Goal: Task Accomplishment & Management: Use online tool/utility

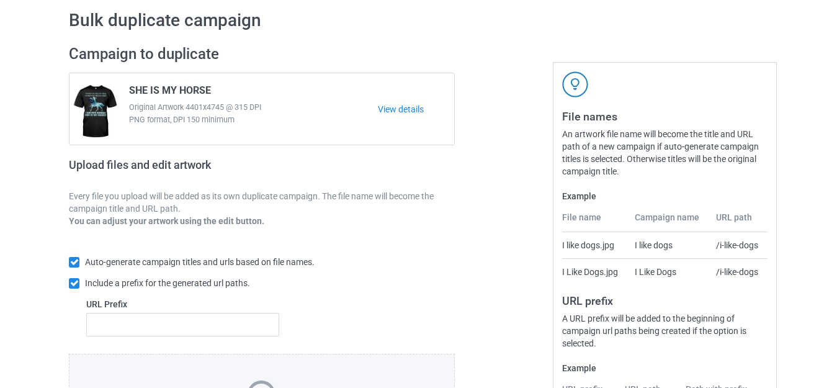
scroll to position [217, 0]
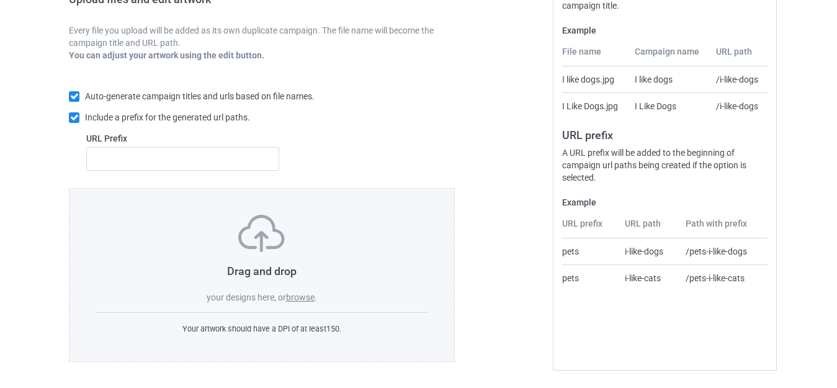
click at [295, 294] on label "browse" at bounding box center [300, 297] width 29 height 10
click at [0, 0] on input "browse" at bounding box center [0, 0] width 0 height 0
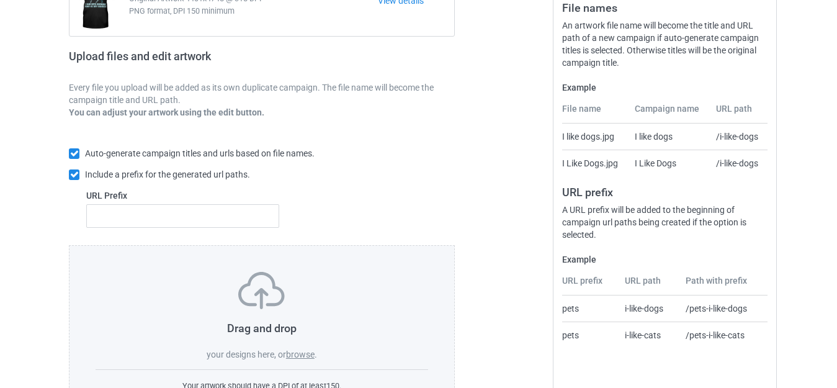
scroll to position [30, 0]
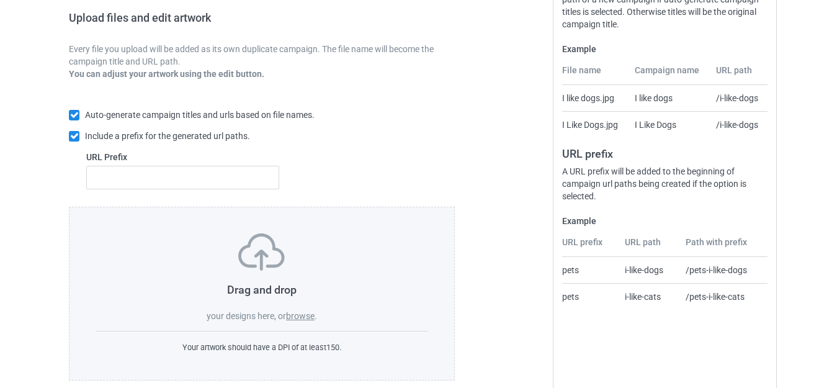
scroll to position [217, 0]
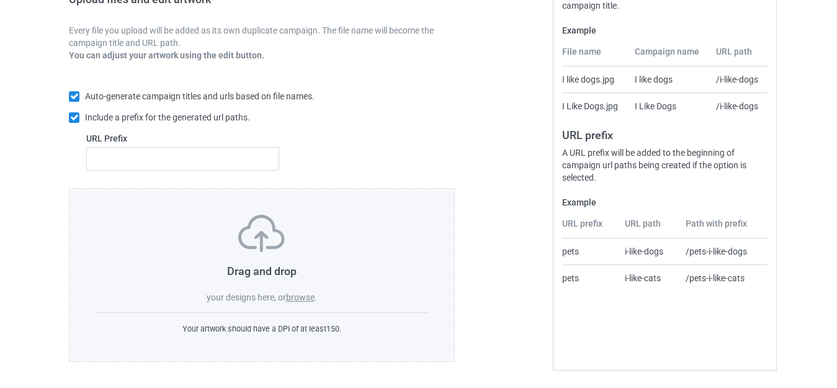
click at [300, 295] on label "browse" at bounding box center [300, 297] width 29 height 10
click at [0, 0] on input "browse" at bounding box center [0, 0] width 0 height 0
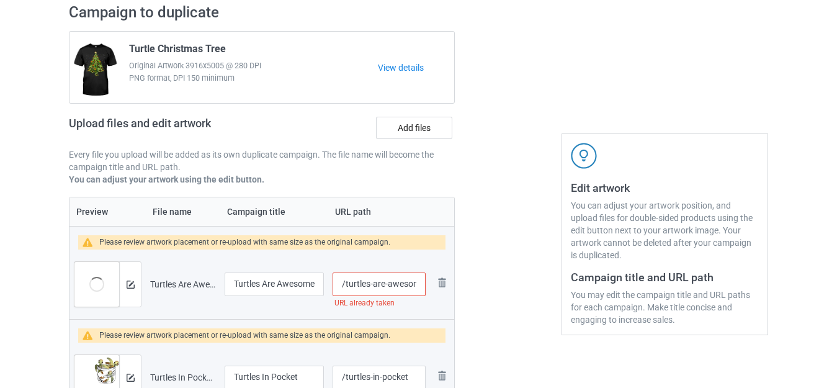
scroll to position [0, 0]
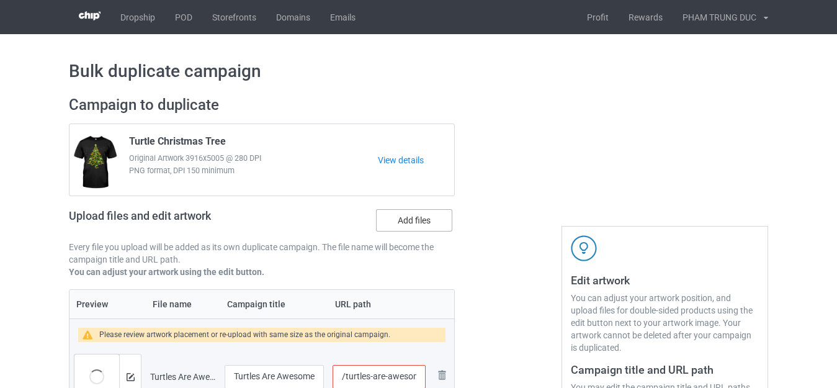
click at [411, 215] on label "Add files" at bounding box center [414, 220] width 76 height 22
click at [0, 0] on input "Add files" at bounding box center [0, 0] width 0 height 0
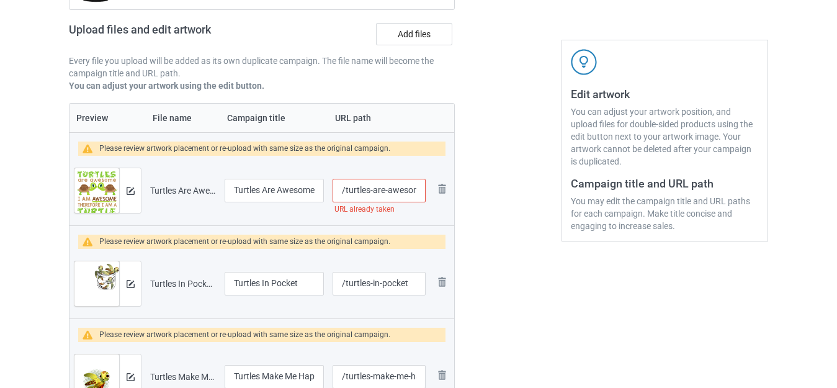
scroll to position [62, 0]
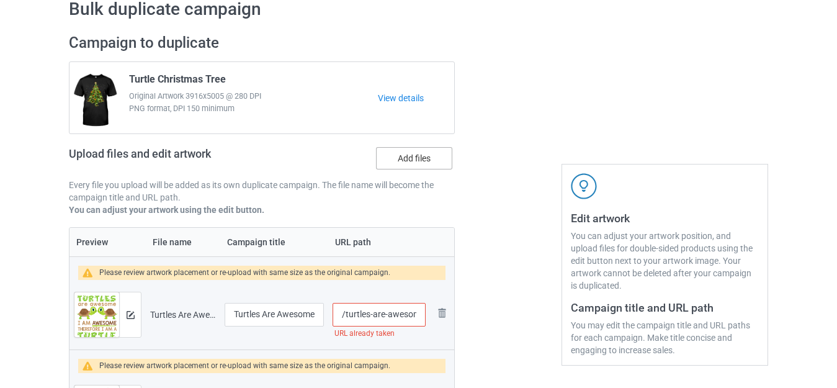
click at [406, 155] on label "Add files" at bounding box center [414, 158] width 76 height 22
click at [0, 0] on input "Add files" at bounding box center [0, 0] width 0 height 0
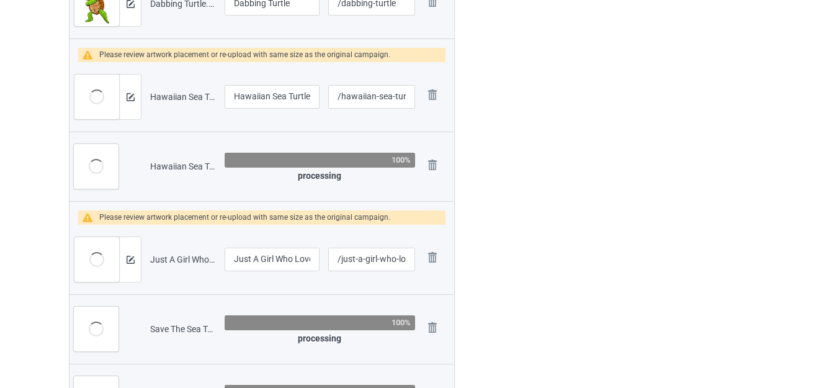
scroll to position [3549, 0]
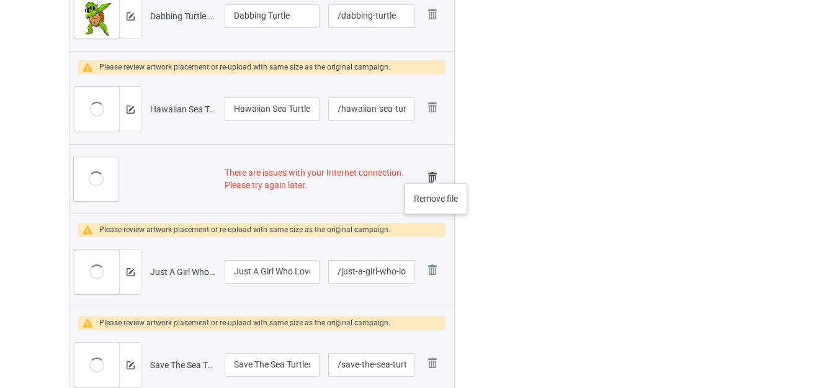
click at [435, 170] on img at bounding box center [432, 177] width 17 height 17
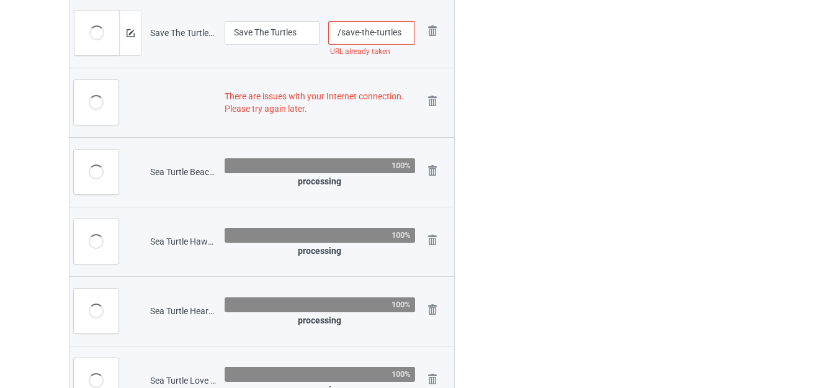
scroll to position [4058, 0]
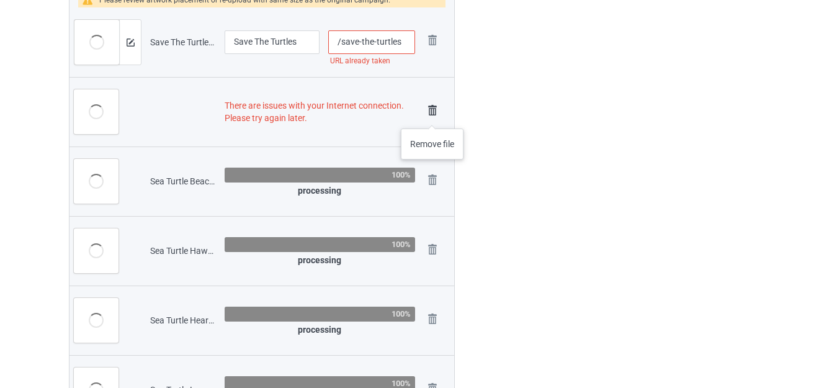
click at [432, 116] on img at bounding box center [432, 110] width 17 height 17
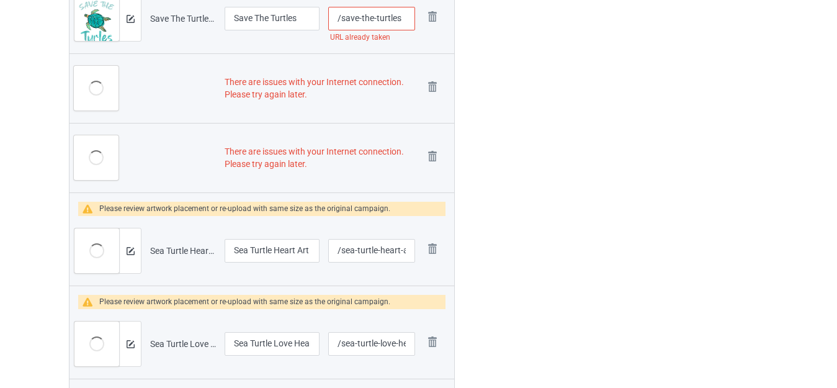
scroll to position [3970, 0]
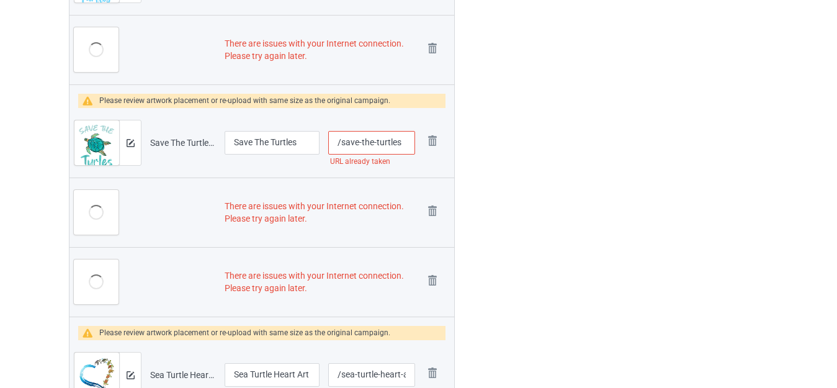
click at [0, 0] on img at bounding box center [0, 0] width 0 height 0
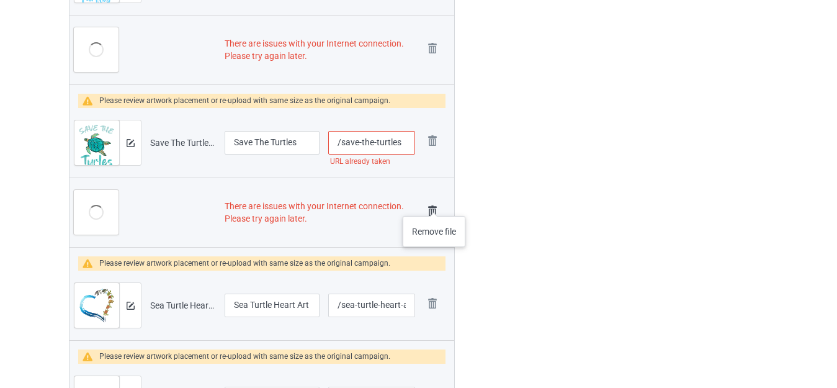
click at [434, 204] on img at bounding box center [432, 210] width 17 height 17
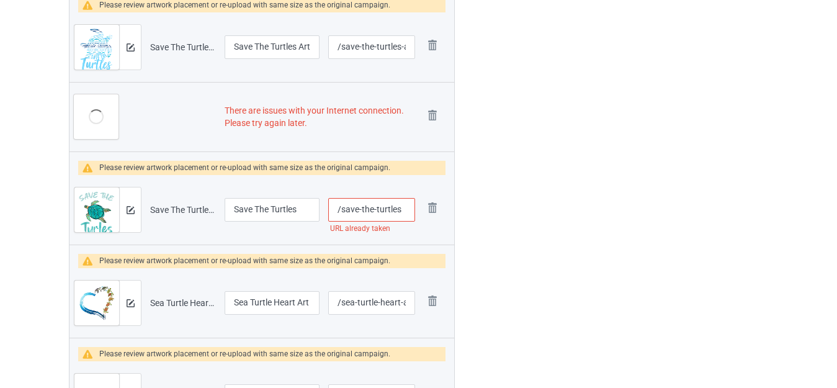
scroll to position [3821, 0]
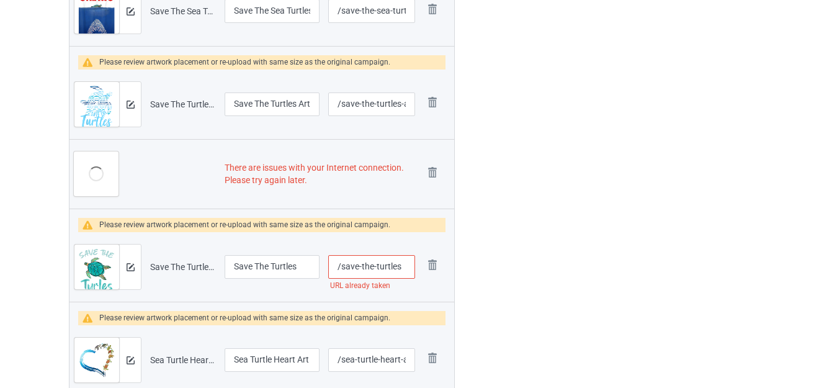
click at [0, 0] on img at bounding box center [0, 0] width 0 height 0
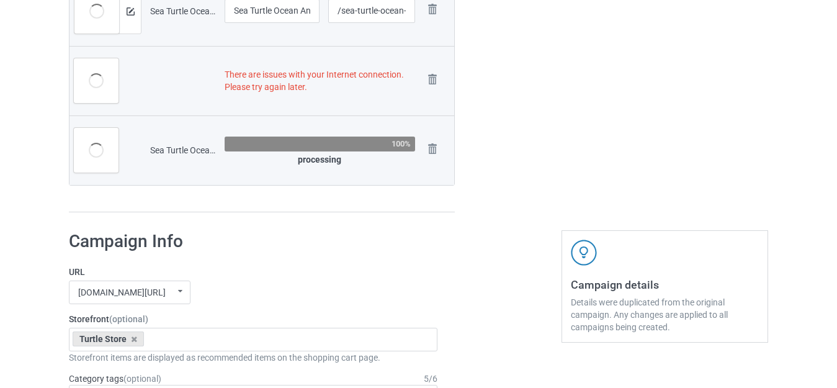
scroll to position [4317, 0]
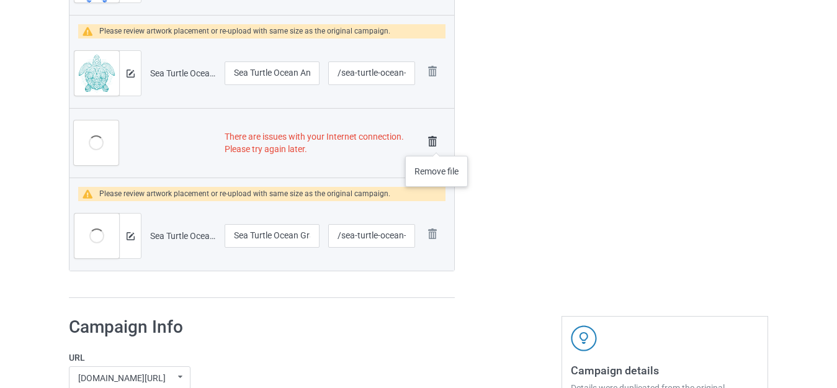
click at [436, 143] on img at bounding box center [432, 141] width 17 height 17
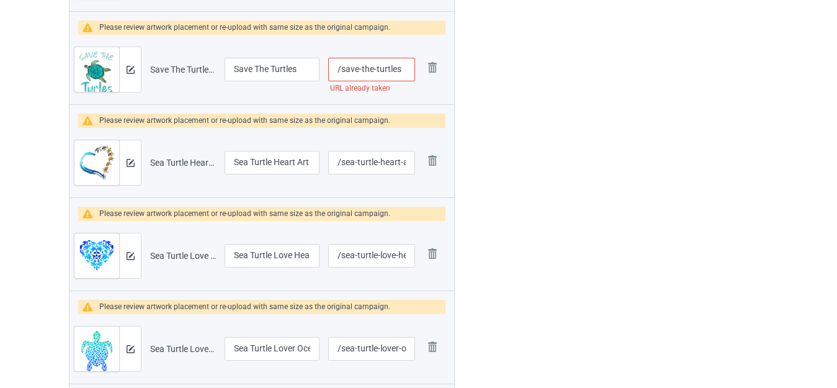
scroll to position [3870, 0]
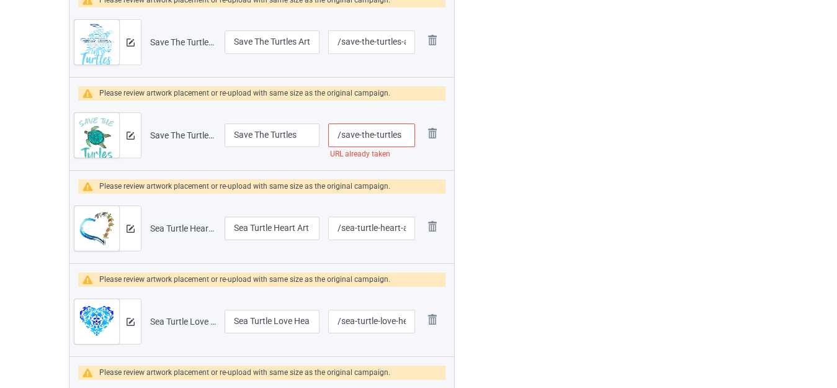
click at [405, 135] on input "/save-the-turtles" at bounding box center [371, 135] width 86 height 24
type input "/save-the-turtless"
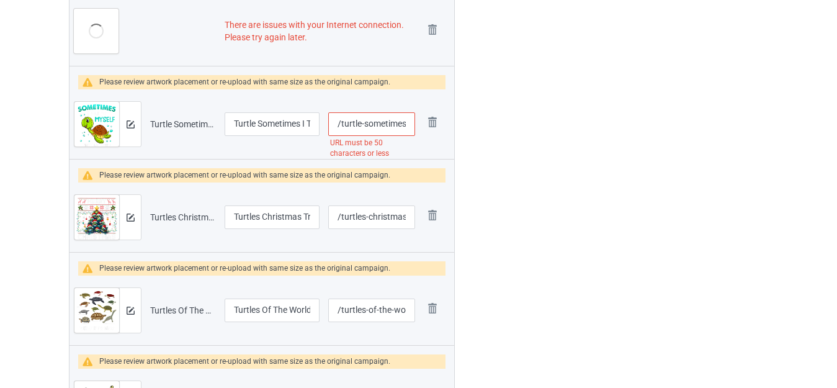
scroll to position [2567, 0]
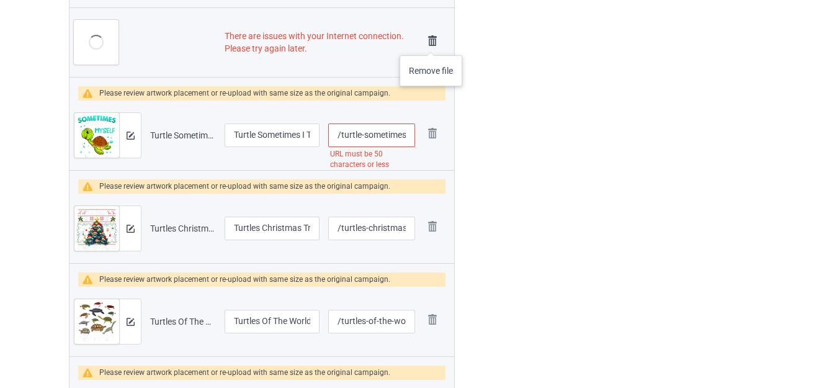
click at [431, 43] on img at bounding box center [432, 40] width 17 height 17
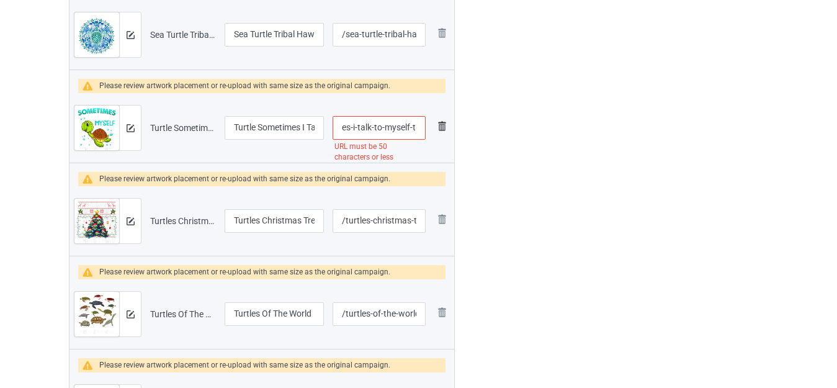
scroll to position [0, 132]
drag, startPoint x: 411, startPoint y: 127, endPoint x: 436, endPoint y: 133, distance: 25.6
click at [436, 133] on tr "Preview and edit artwork Turtle Sometimes I Talk To Myself Then We Both Laugh.p…" at bounding box center [261, 127] width 385 height 69
click at [388, 126] on input "/turtle-sometimes-i-talk-to-myself-then-we-both-laugh" at bounding box center [379, 128] width 93 height 24
drag, startPoint x: 370, startPoint y: 128, endPoint x: 475, endPoint y: 128, distance: 104.2
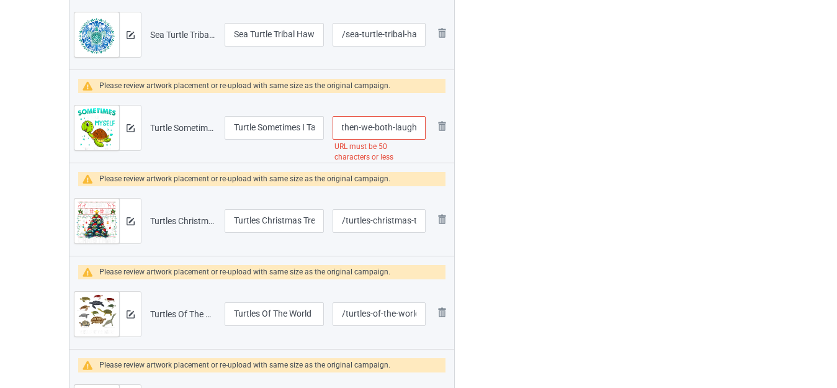
type input "/turtle-sometimes-i-talk-to-myself-then-we"
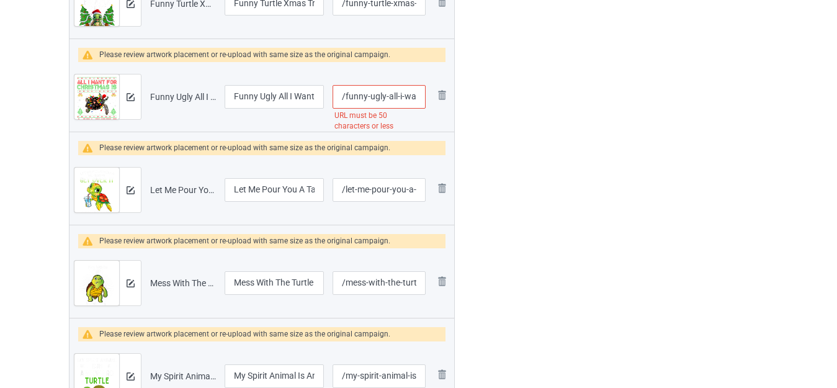
scroll to position [1400, 0]
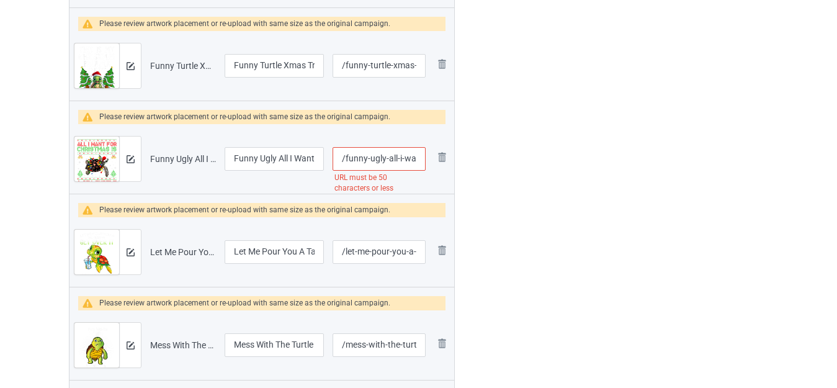
click at [400, 156] on input "/funny-ugly-all-i-want-for-christmas-is-a-sea-turtle" at bounding box center [379, 159] width 93 height 24
drag, startPoint x: 408, startPoint y: 161, endPoint x: 414, endPoint y: 164, distance: 7.3
click at [414, 164] on input "/funny-ugly-all--i-want-for-christmas-is-a-sea-turtle" at bounding box center [379, 159] width 93 height 24
click at [386, 162] on input "/funny-ugly-all--i-want-for-christmas-is-a-sea-turtle" at bounding box center [379, 159] width 93 height 24
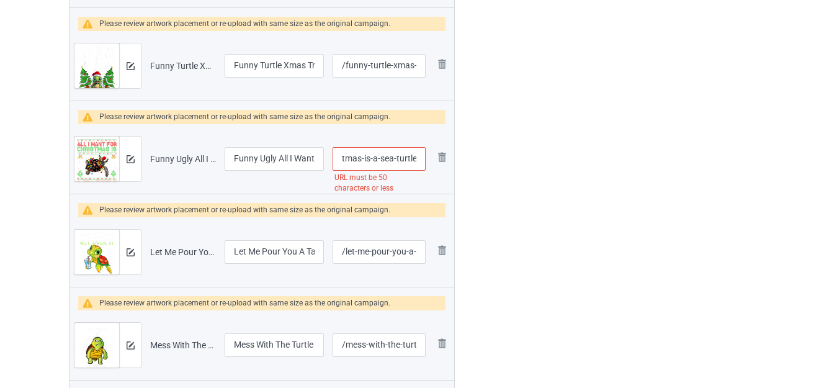
drag, startPoint x: 360, startPoint y: 158, endPoint x: 486, endPoint y: 161, distance: 126.0
type input "/funny-ugly-all--i-want-for-christmas"
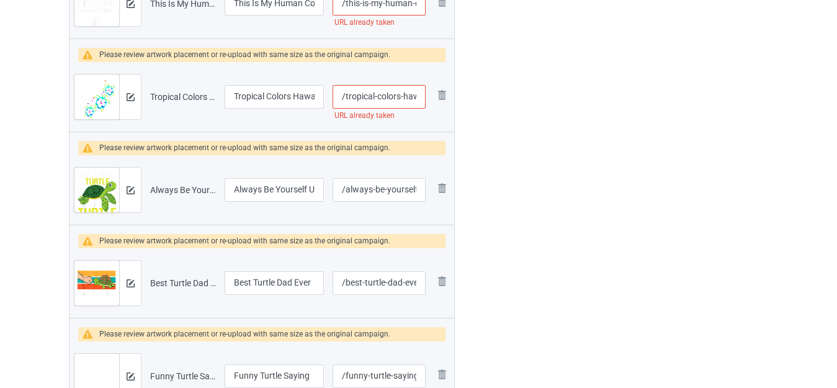
scroll to position [841, 0]
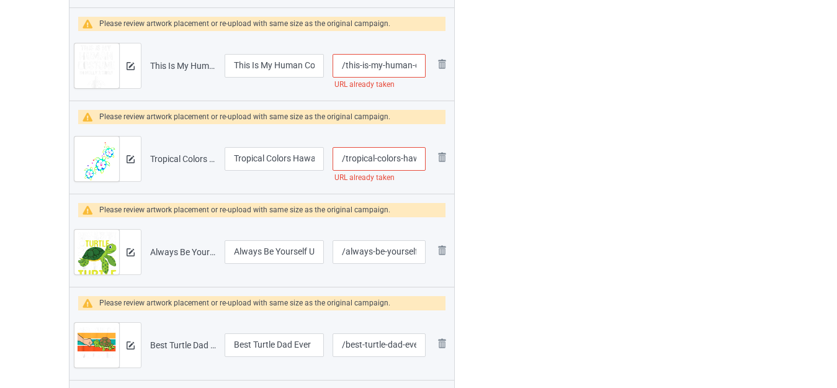
click at [398, 161] on input "/tropical-colors-hawaiian-honu-sea-turtles-beach" at bounding box center [379, 159] width 93 height 24
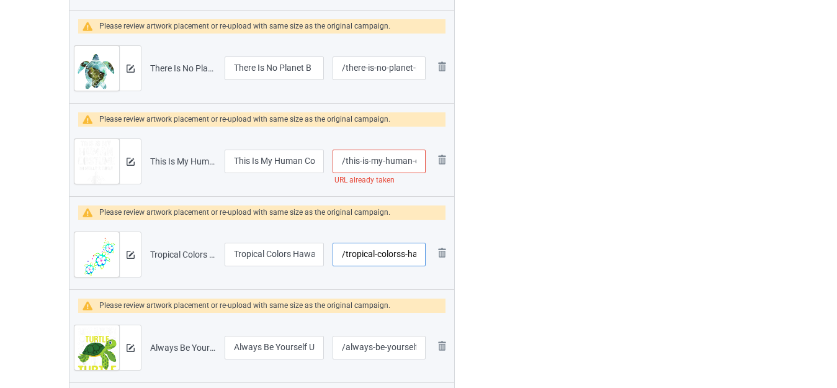
scroll to position [717, 0]
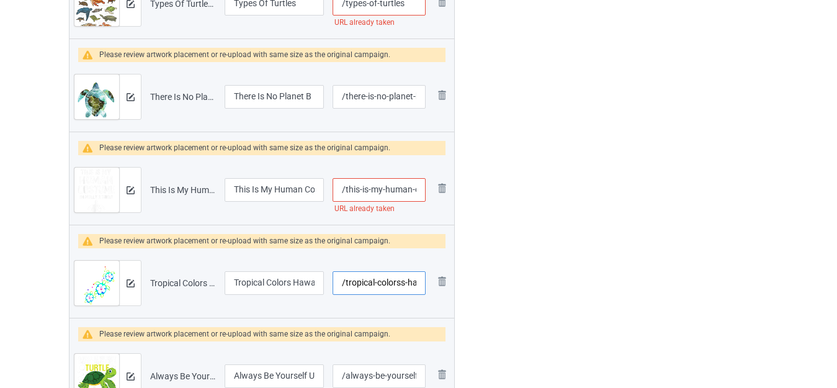
type input "/tropical-colorss-hawaiian-honu-sea-turtles-beach"
click at [413, 188] on input "/this-is-my-human-costume-i-m-really-a-turtle" at bounding box center [379, 190] width 93 height 24
type input "/this-is-my-human--costume-i-m-really-a-turtle"
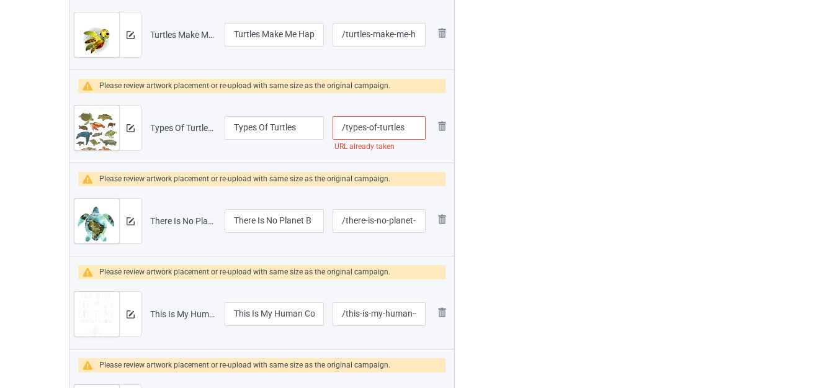
click at [415, 128] on input "/types-of-turtles" at bounding box center [379, 128] width 93 height 24
type input "/types-of-turtless"
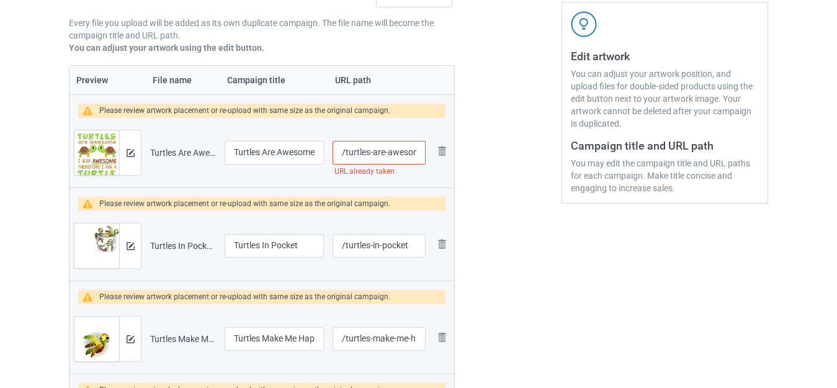
scroll to position [283, 0]
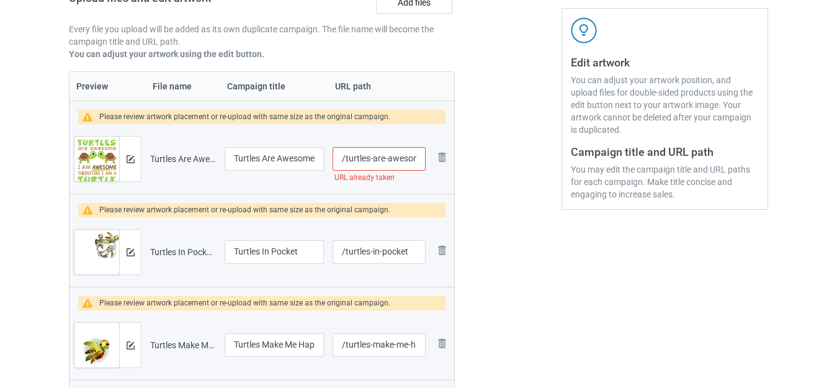
click at [383, 156] on input "/turtles-are-awesome-i-am-a-turtle" at bounding box center [379, 159] width 93 height 24
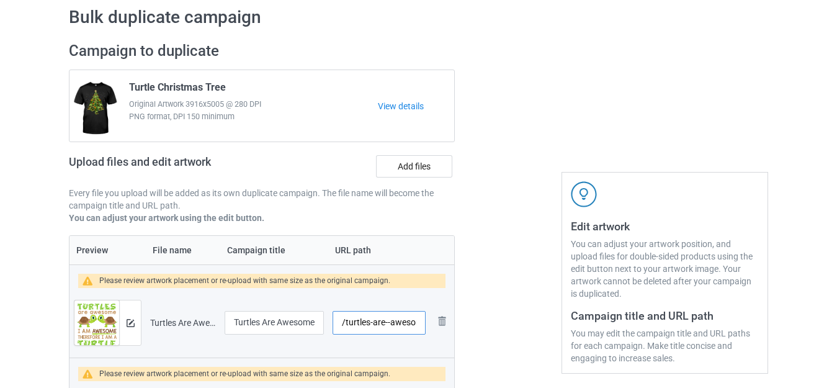
scroll to position [124, 0]
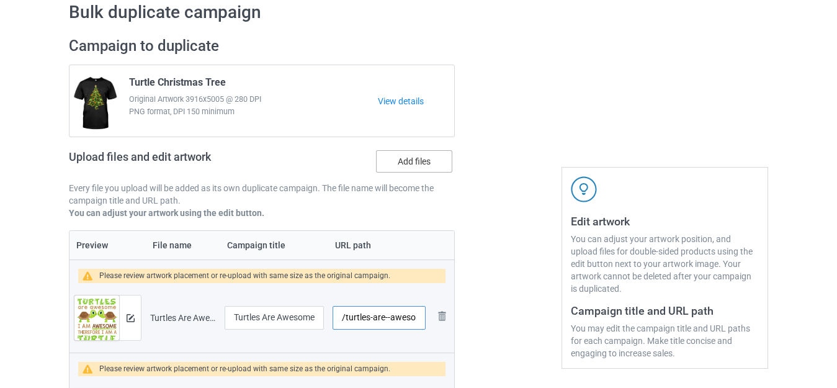
type input "/turtles-are--awesome-i-am-a-turtle"
click at [421, 157] on label "Add files" at bounding box center [414, 161] width 76 height 22
click at [0, 0] on input "Add files" at bounding box center [0, 0] width 0 height 0
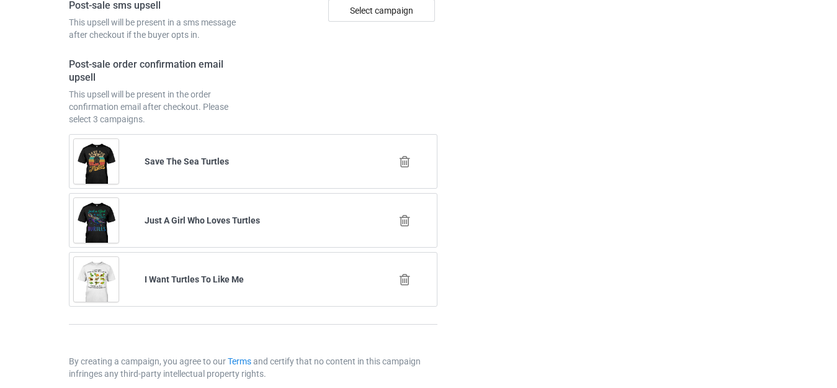
scroll to position [6521, 0]
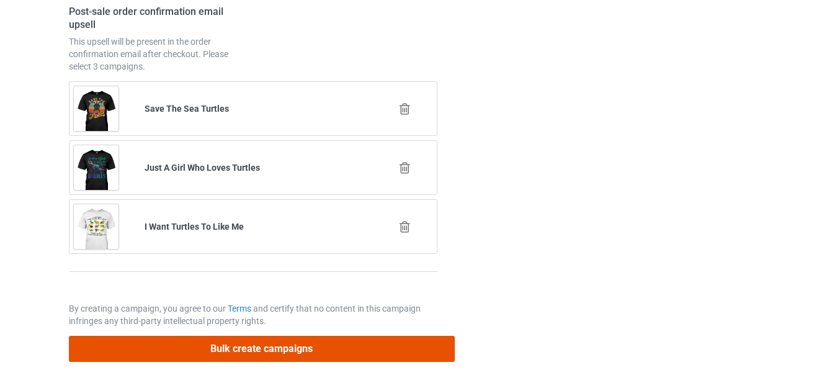
click at [284, 356] on button "Bulk create campaigns" at bounding box center [262, 348] width 386 height 25
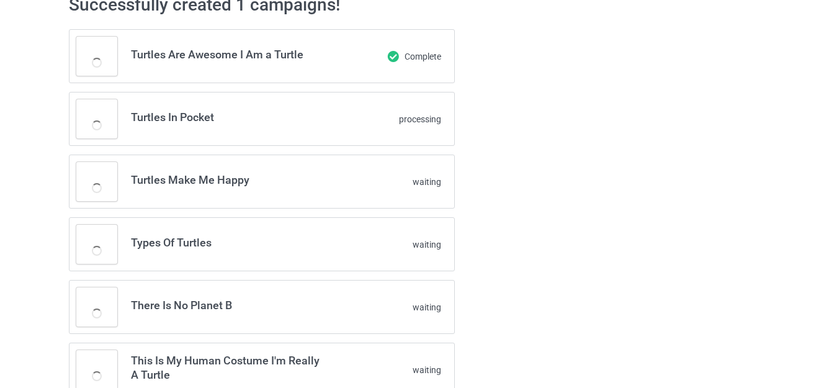
scroll to position [0, 0]
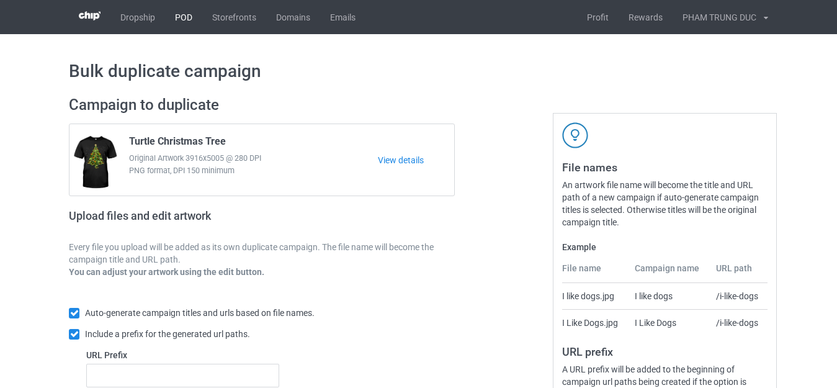
click at [179, 16] on link "POD" at bounding box center [183, 17] width 37 height 34
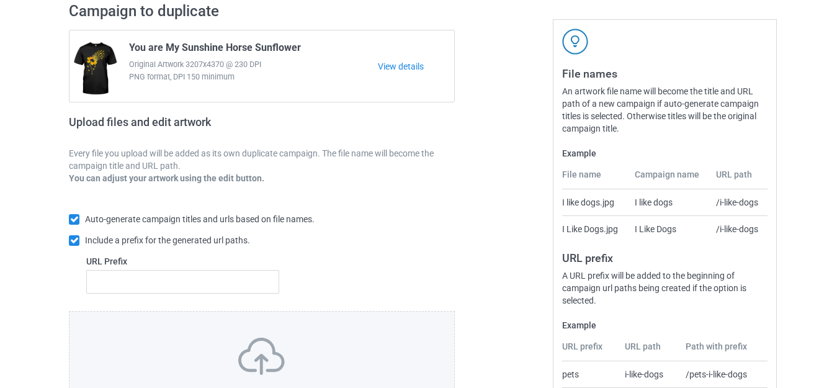
scroll to position [217, 0]
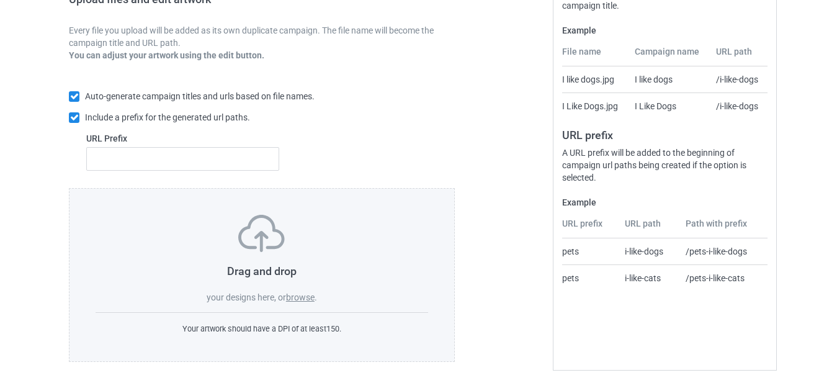
click at [300, 295] on label "browse" at bounding box center [300, 297] width 29 height 10
click at [0, 0] on input "browse" at bounding box center [0, 0] width 0 height 0
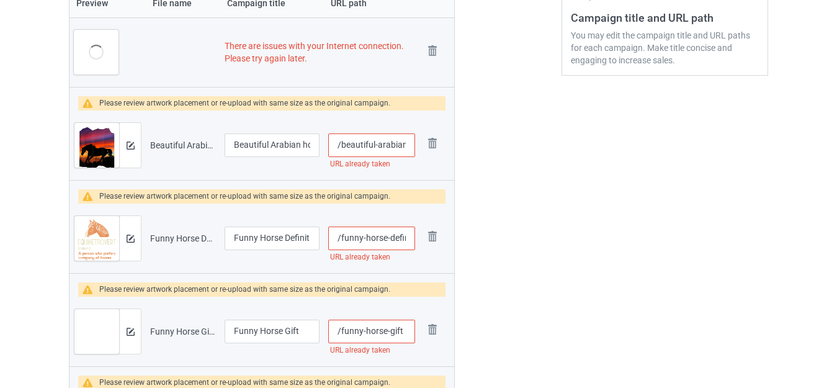
scroll to position [167, 0]
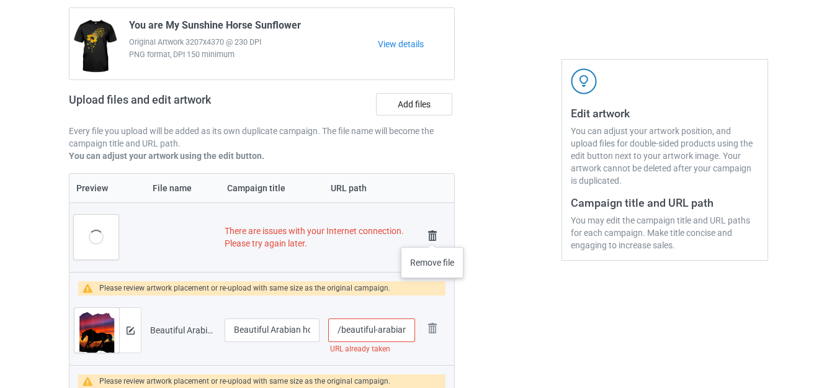
click at [432, 235] on img at bounding box center [432, 235] width 17 height 17
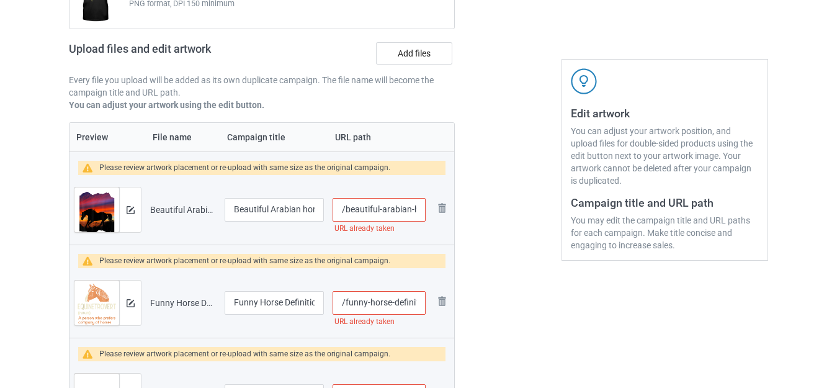
scroll to position [116, 0]
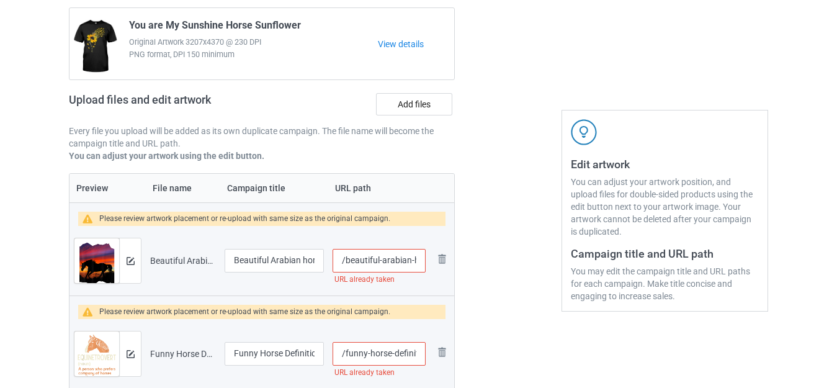
click at [380, 262] on input "/beautiful-arabian-horse-sunset-silhouette" at bounding box center [379, 261] width 93 height 24
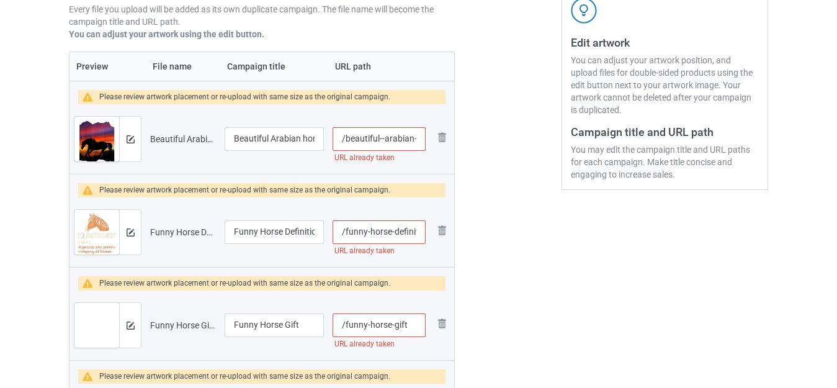
scroll to position [364, 0]
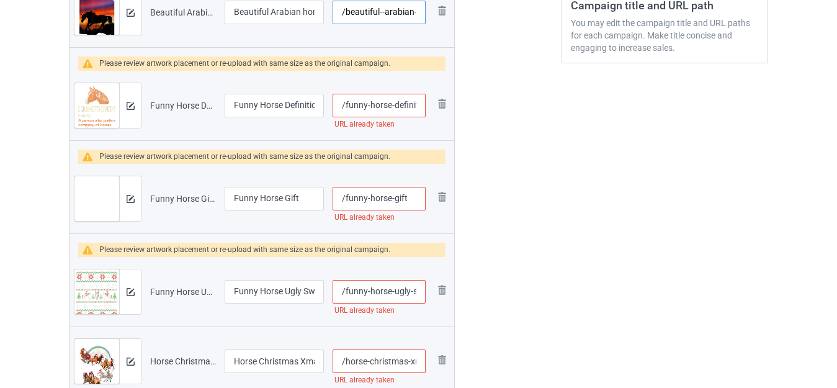
type input "/beautiful--arabian-horse-sunset-silhouette"
click at [396, 101] on input "/funny-horse-definition" at bounding box center [379, 106] width 93 height 24
type input "/funny-horse--definition"
click at [411, 195] on input "/funny-horse-gift" at bounding box center [379, 199] width 93 height 24
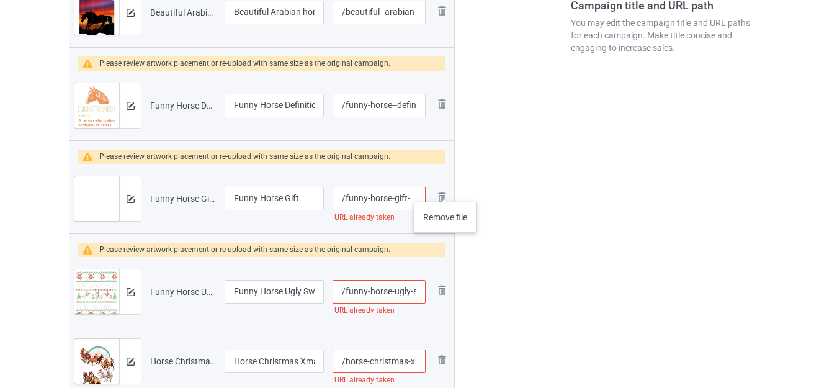
type input "/funny-horse-gift-"
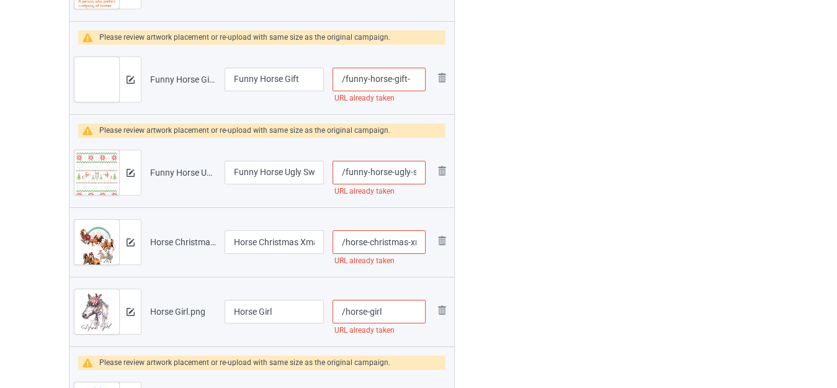
scroll to position [488, 0]
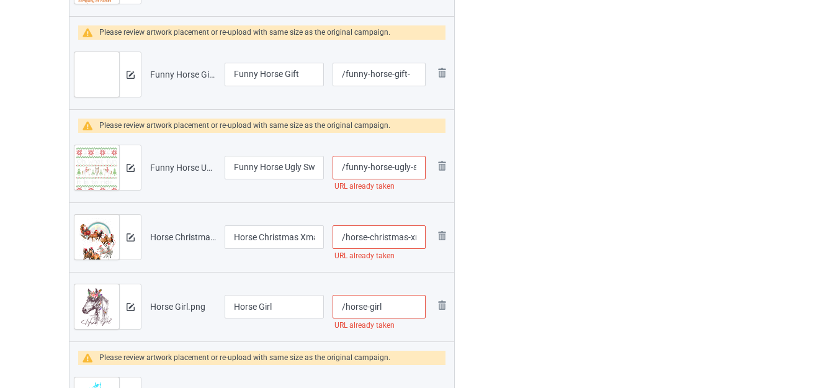
click at [398, 168] on input "/funny-horse-ugly-sweater" at bounding box center [379, 168] width 93 height 24
click at [396, 166] on input "/funny-horse-ugly-sweater" at bounding box center [379, 168] width 93 height 24
type input "/funny-horse--ugly-sweater"
click at [410, 236] on input "/horse-christmas-xmas-tree" at bounding box center [379, 237] width 93 height 24
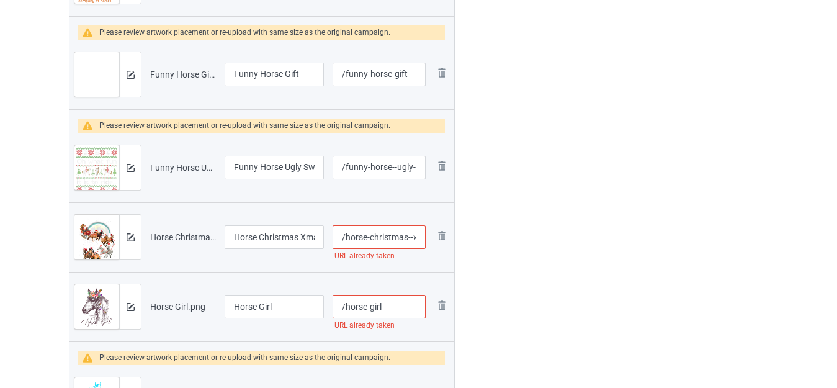
type input "/horse-christmas--xmas-tree"
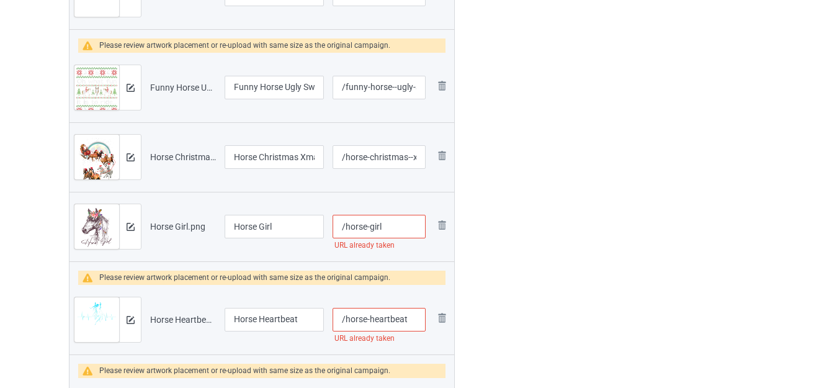
scroll to position [612, 0]
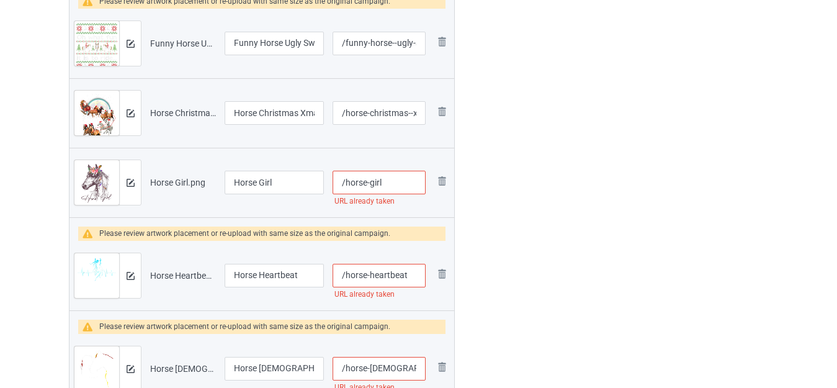
click at [398, 182] on input "/horse-girl" at bounding box center [379, 183] width 93 height 24
type input "/horse-girl-"
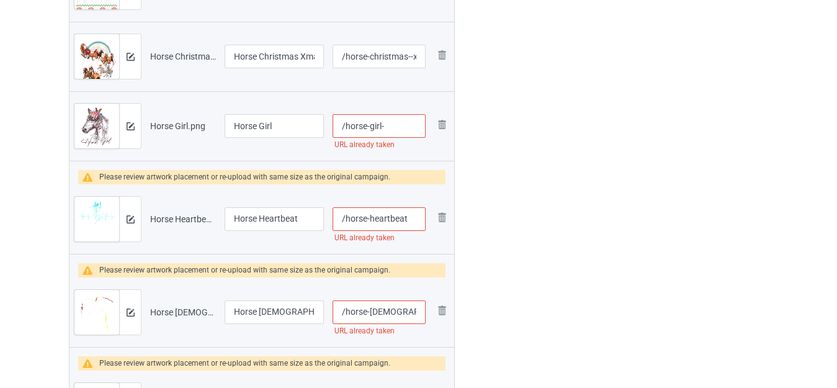
scroll to position [736, 0]
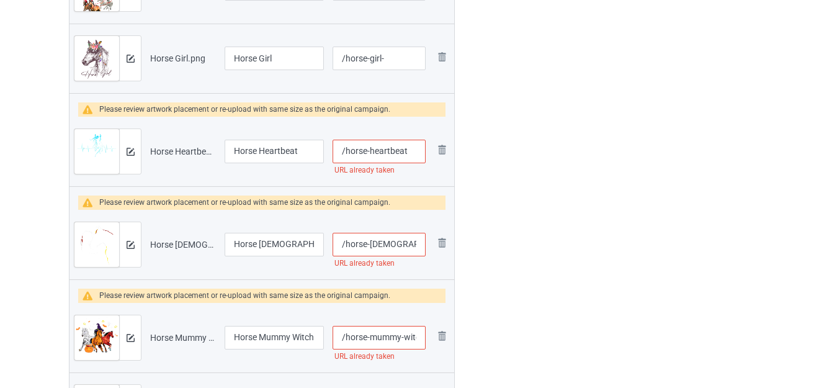
click at [414, 154] on input "/horse-heartbeat" at bounding box center [379, 152] width 93 height 24
type input "/horse-heartbeat-"
click at [491, 156] on div at bounding box center [507, 378] width 89 height 2057
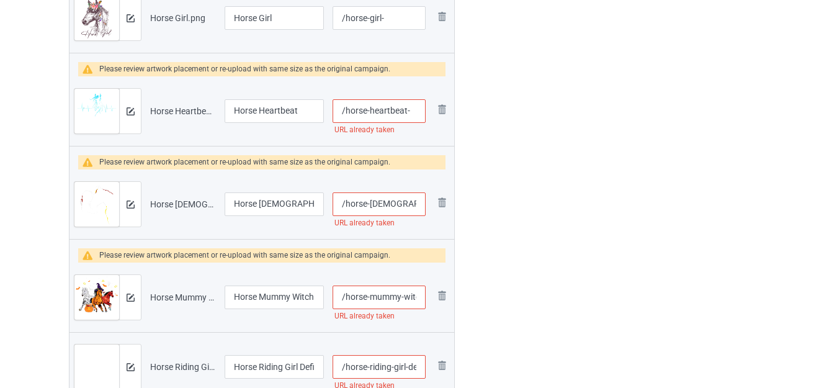
scroll to position [799, 0]
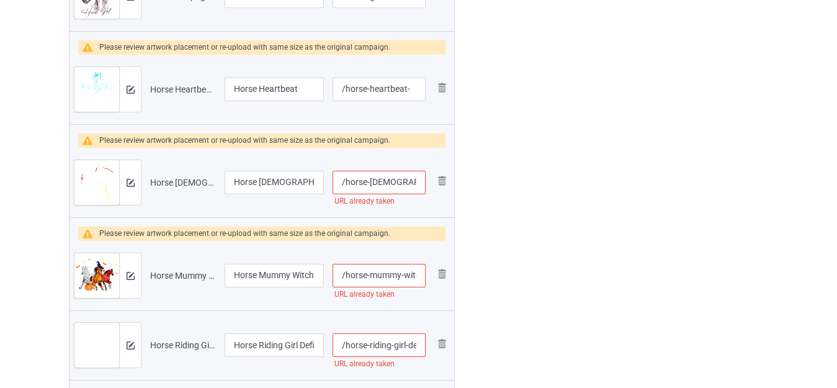
click at [416, 181] on input "/horse-[DEMOGRAPHIC_DATA]-love" at bounding box center [379, 183] width 93 height 24
type input "/horse-[DEMOGRAPHIC_DATA]-love-"
click at [494, 180] on div at bounding box center [507, 316] width 89 height 2057
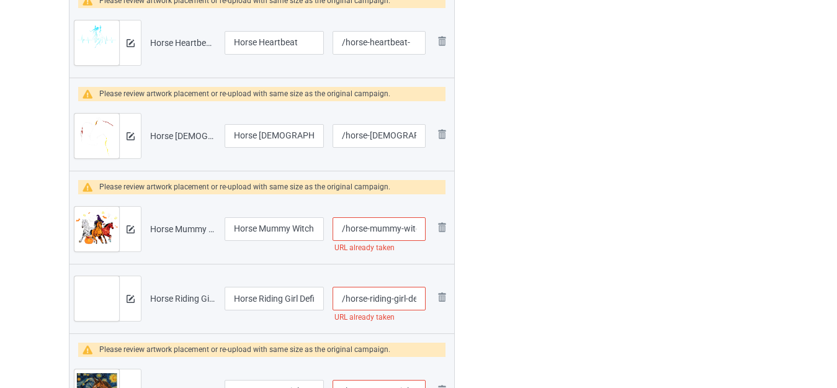
scroll to position [923, 0]
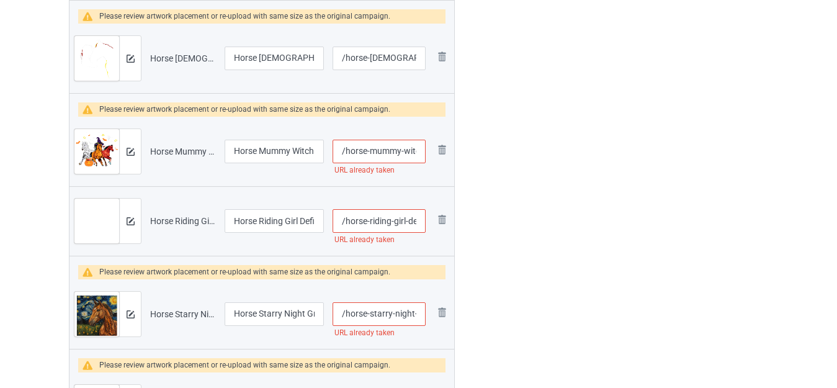
click at [417, 156] on input "/horse-mummy-witch-[DATE]" at bounding box center [379, 152] width 93 height 24
click at [401, 148] on input "/horse-mummy-witch-[DATE]" at bounding box center [379, 152] width 93 height 24
type input "/horse-mummy--witch-[DATE]"
click at [528, 162] on div at bounding box center [507, 192] width 89 height 2057
click at [408, 221] on input "/horse-riding-girl-definition" at bounding box center [379, 221] width 93 height 24
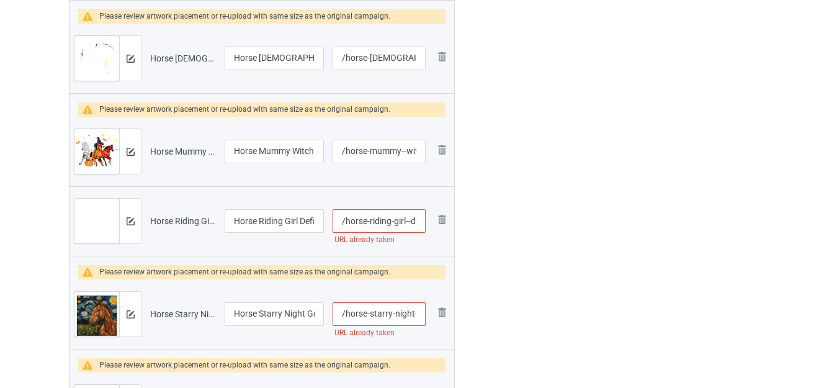
type input "/horse-riding-girl--definition"
click at [509, 211] on div at bounding box center [507, 192] width 89 height 2057
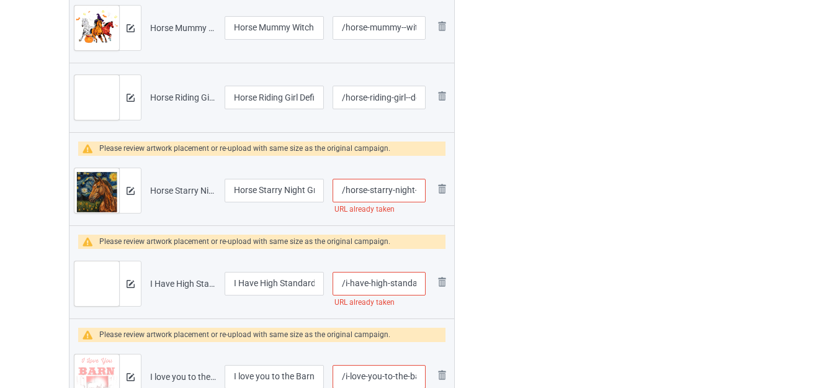
scroll to position [1047, 0]
click at [393, 190] on input "/horse-starry-night-graphic" at bounding box center [379, 190] width 93 height 24
type input "/horse-starry--night-graphic"
click at [504, 188] on div at bounding box center [507, 68] width 89 height 2057
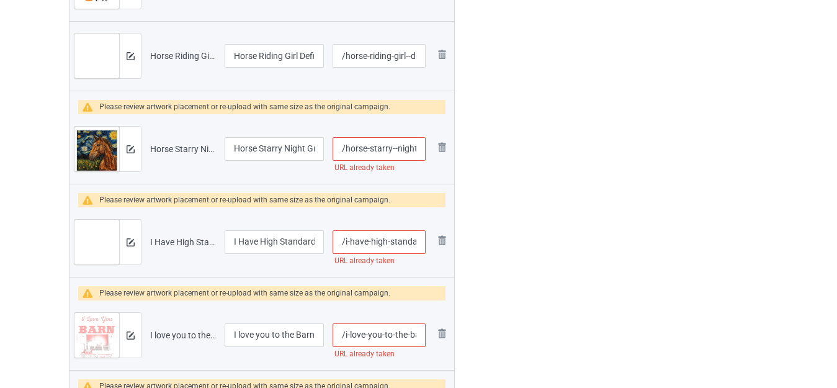
scroll to position [1171, 0]
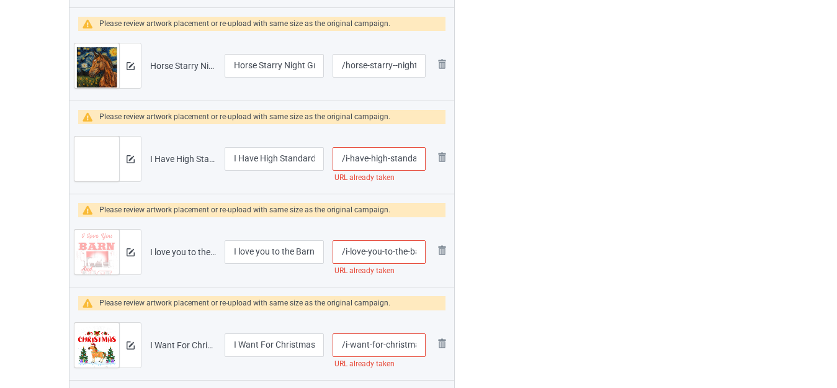
click at [388, 161] on input "/i-have-high-standards-horse" at bounding box center [379, 159] width 93 height 24
type input "/i-have-high--standards-horse"
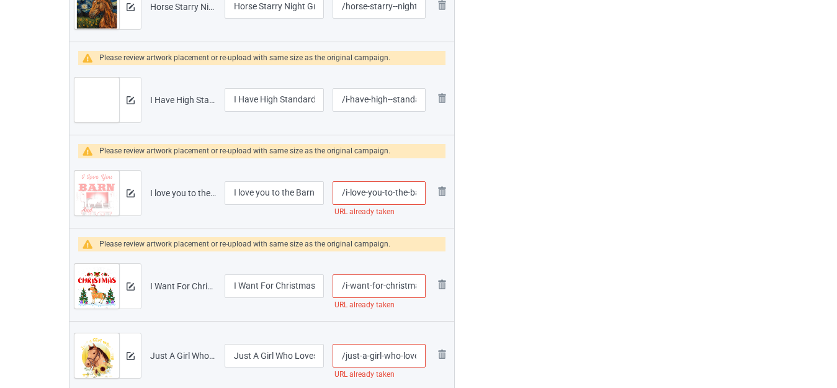
scroll to position [1233, 0]
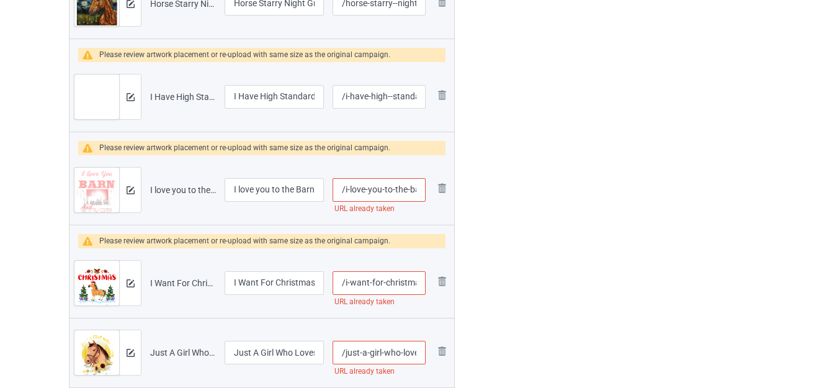
click at [392, 186] on input "/i-love-you-to-the-barn-and-back" at bounding box center [379, 190] width 93 height 24
type input "/i-love-you-to--the-barn-and-back"
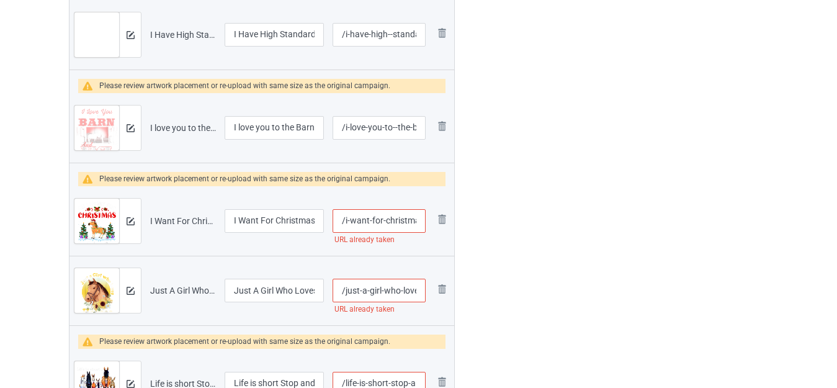
click at [383, 223] on input "/i-want-for-christmas-is-a-horse" at bounding box center [379, 221] width 93 height 24
type input "/i-want-for--christmas-is-a-horse"
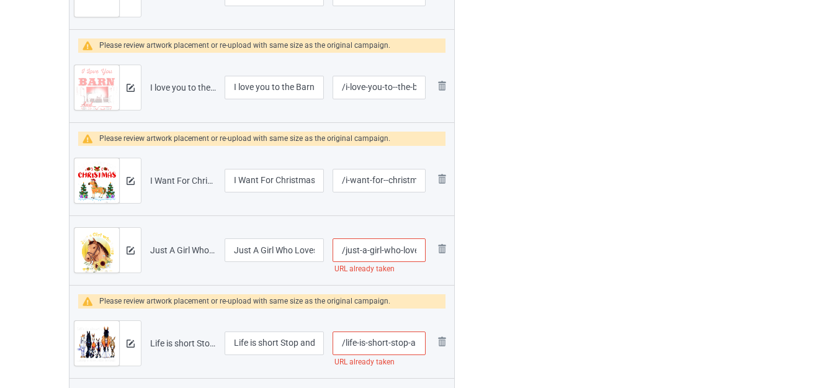
scroll to position [1357, 0]
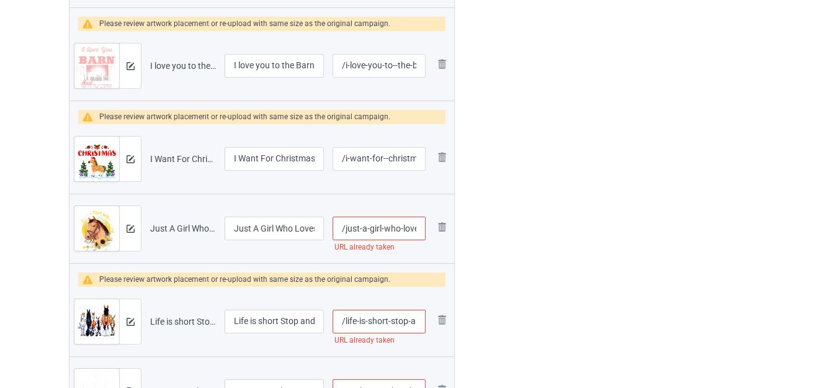
click at [401, 228] on input "/just-a-girl-who-loves-horses" at bounding box center [379, 229] width 93 height 24
type input "/just-a-girl-who--loves-horses"
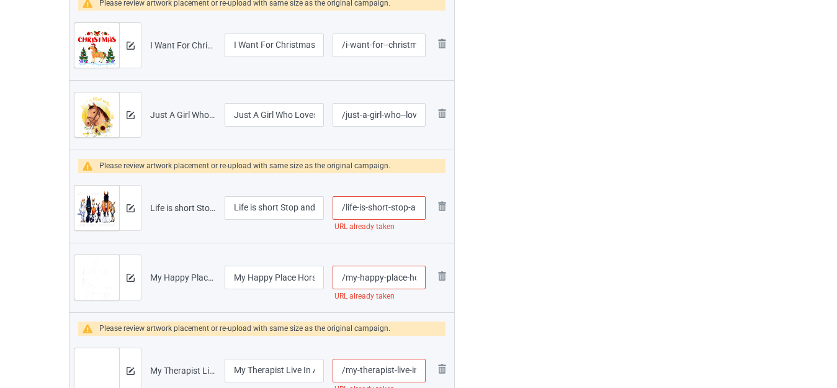
scroll to position [1481, 0]
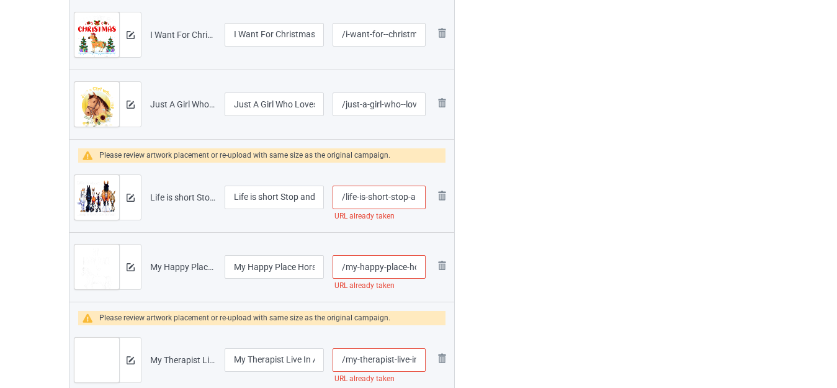
click at [387, 195] on input "/life-is-short-stop-and-smell-the-horses" at bounding box center [379, 198] width 93 height 24
type input "/life-is-short--stop-and-smell-the-horses"
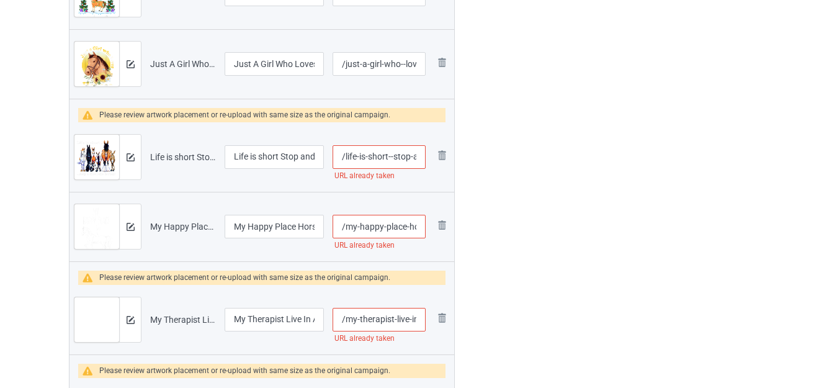
scroll to position [1543, 0]
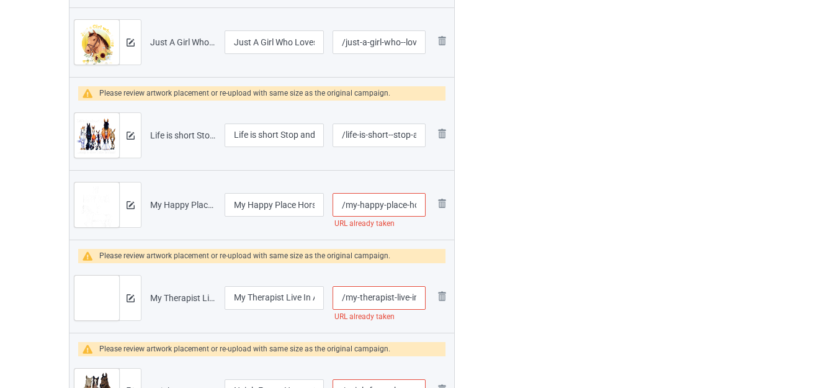
click at [407, 201] on input "/my-happy-place-horse-lover" at bounding box center [379, 205] width 93 height 24
type input "/my-happy-place--horse-lover"
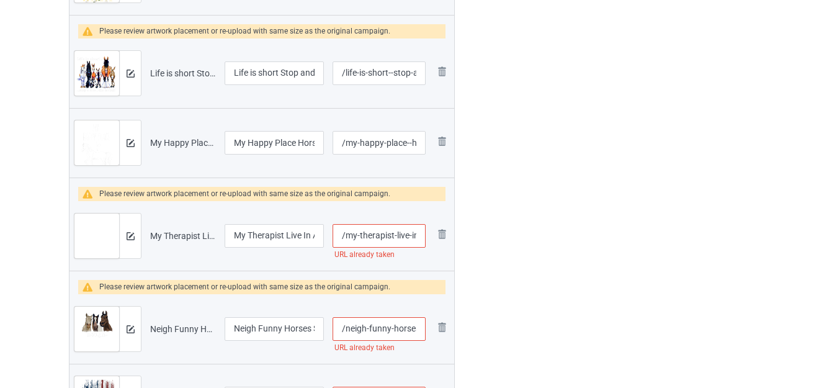
click at [409, 230] on input "/my-therapist-live-in-a-barn" at bounding box center [379, 236] width 93 height 24
type input "/my-therapist-live--in-a-barn"
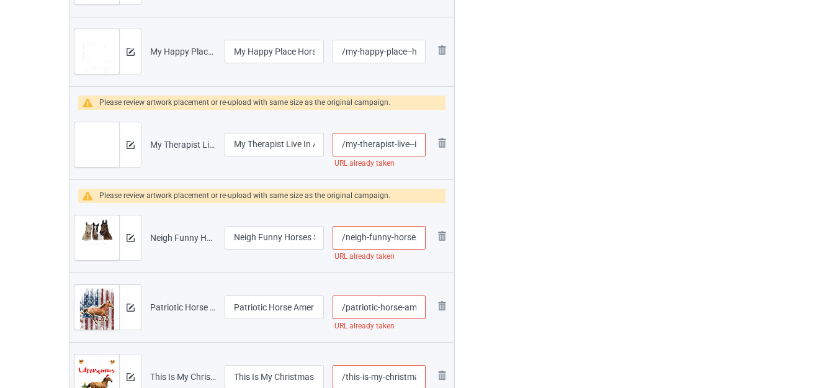
scroll to position [1729, 0]
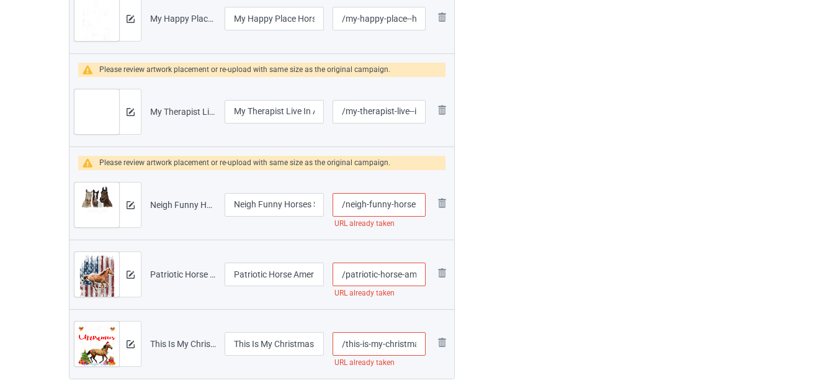
click at [392, 204] on input "/neigh-funny-horses-saying" at bounding box center [379, 205] width 93 height 24
type input "/neigh-funny--horses-saying"
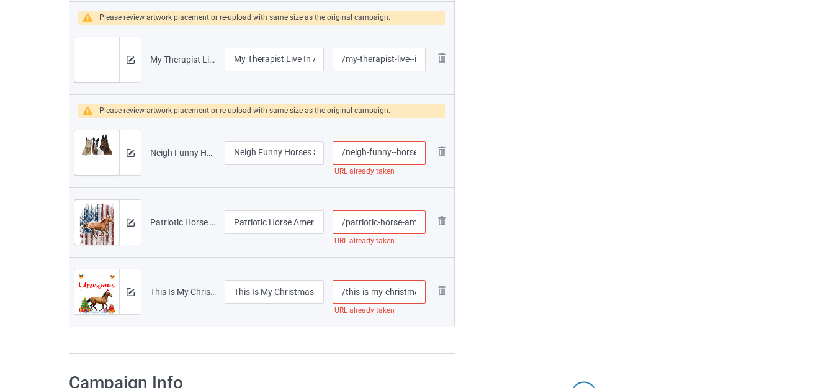
scroll to position [1853, 0]
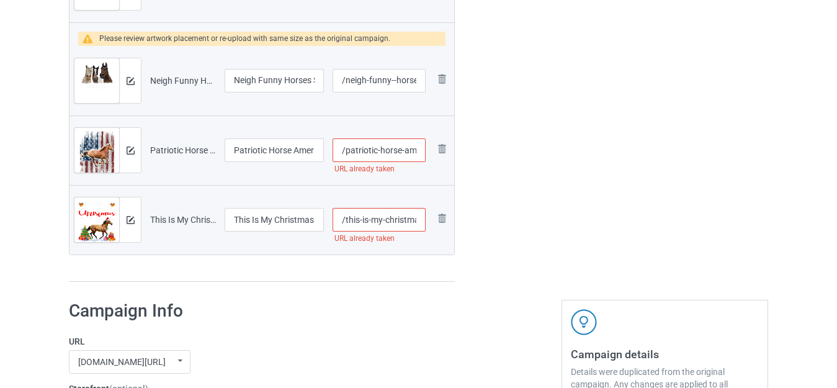
click at [402, 149] on input "/patriotic-horse-american-flag" at bounding box center [379, 150] width 93 height 24
type input "/patriotic-horse--american-flag"
click at [382, 218] on input "/this-is-my-christmas-pajama-horse-lover" at bounding box center [379, 220] width 93 height 24
type input "/this-is-my--christmas-pajama-horse-lover"
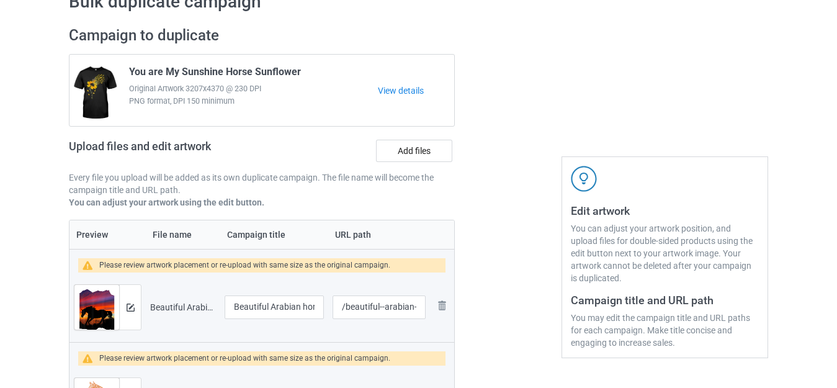
scroll to position [0, 0]
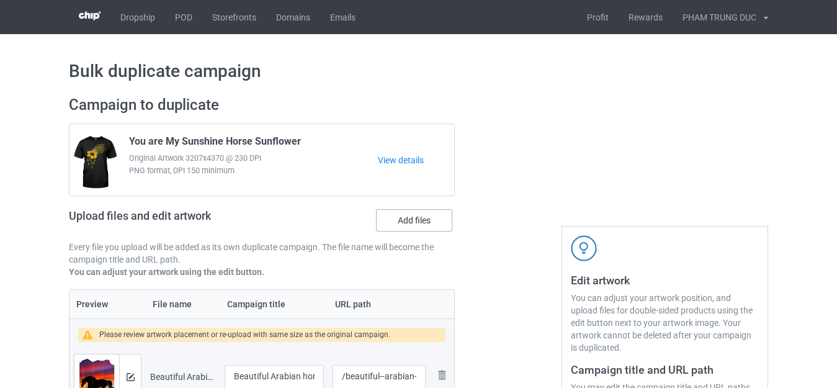
click at [402, 225] on label "Add files" at bounding box center [414, 220] width 76 height 22
click at [0, 0] on input "Add files" at bounding box center [0, 0] width 0 height 0
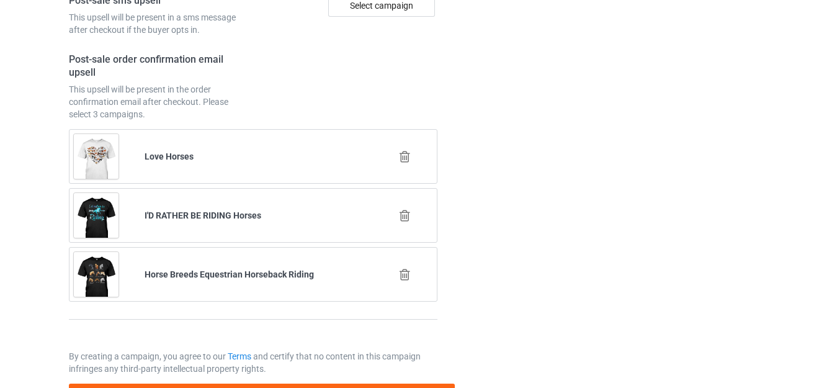
scroll to position [3667, 0]
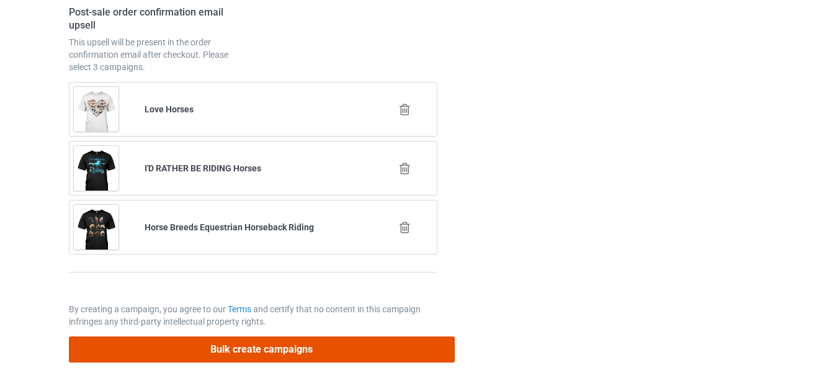
click at [308, 347] on button "Bulk create campaigns" at bounding box center [262, 348] width 386 height 25
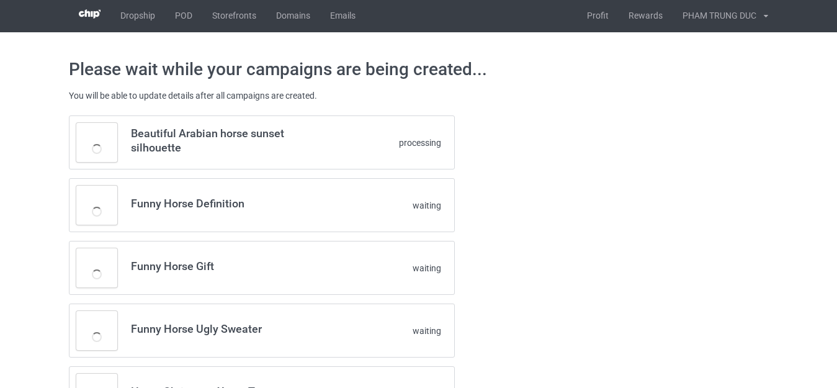
scroll to position [0, 0]
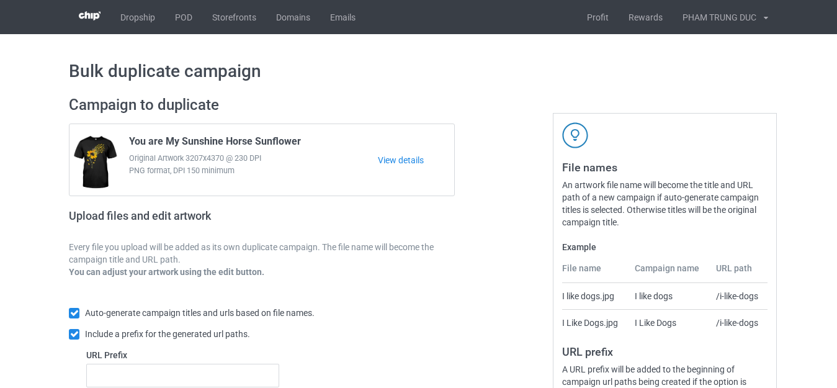
scroll to position [217, 0]
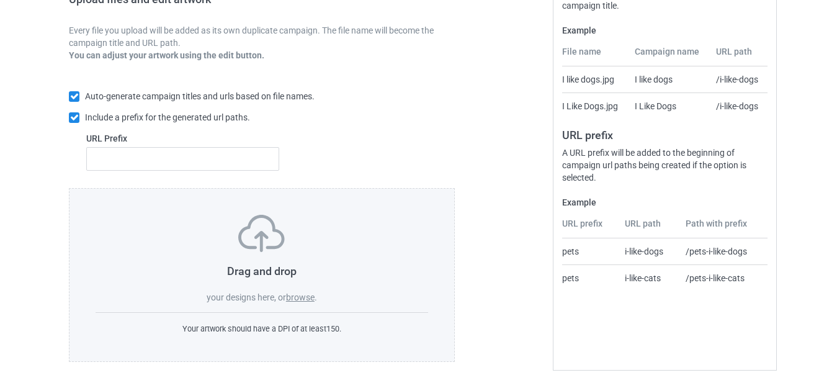
click at [303, 297] on label "browse" at bounding box center [300, 297] width 29 height 10
click at [0, 0] on input "browse" at bounding box center [0, 0] width 0 height 0
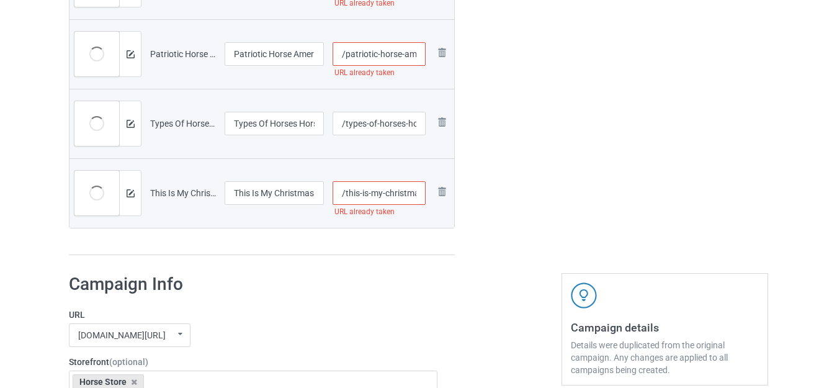
scroll to position [2039, 0]
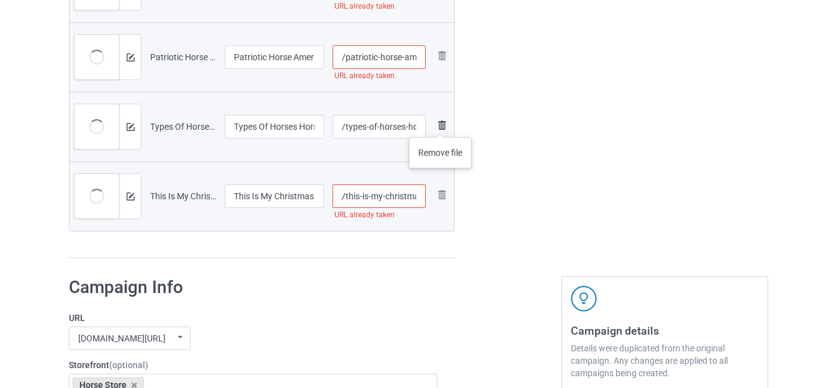
click at [440, 125] on img at bounding box center [441, 125] width 15 height 15
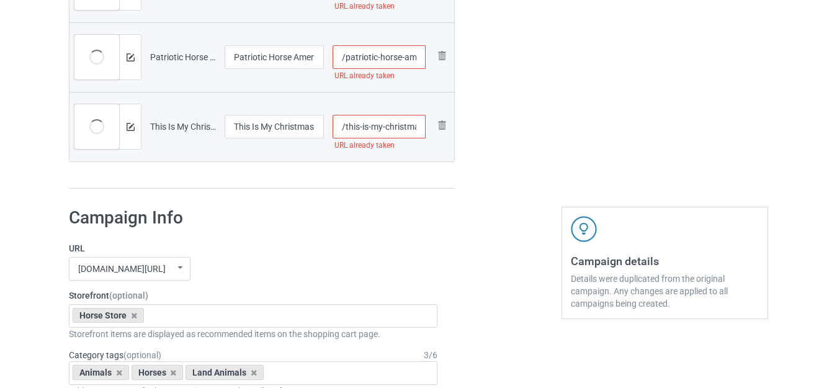
scroll to position [1977, 0]
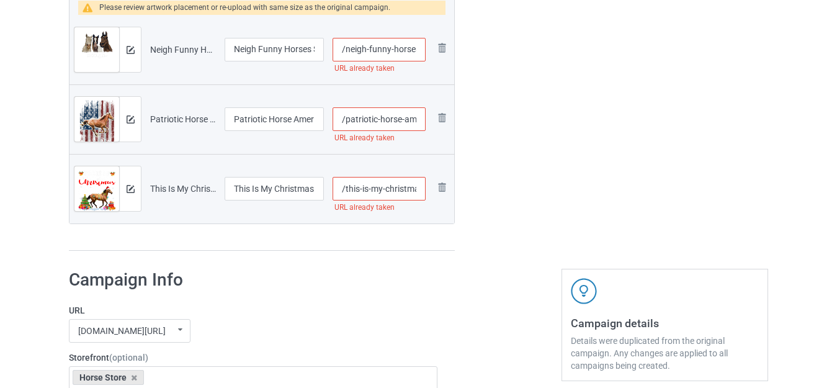
click at [383, 186] on input "/this-is-my-christmas-pajama-horse-lover" at bounding box center [379, 189] width 93 height 24
type input "/this-is-my--christmas-pajama-horse-lover"
click at [377, 120] on input "/patriotic-horse-american-flag" at bounding box center [379, 119] width 93 height 24
type input "/patriotic--horse-american-flag"
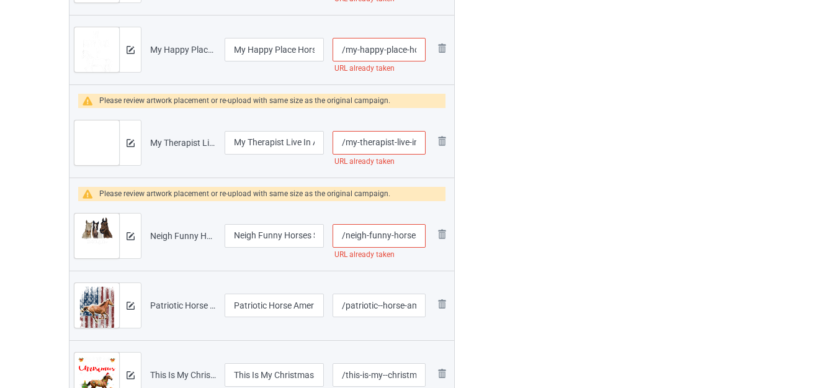
click at [367, 235] on input "/neigh-funny-horses-saying" at bounding box center [379, 236] width 93 height 24
type input "/neigh--funny-horses-saying"
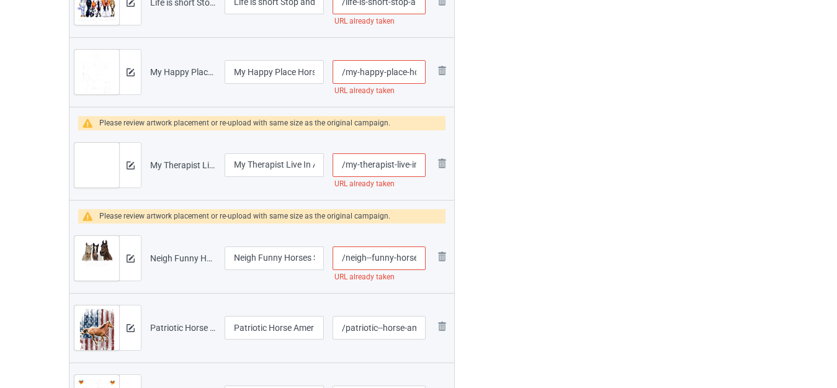
scroll to position [1729, 0]
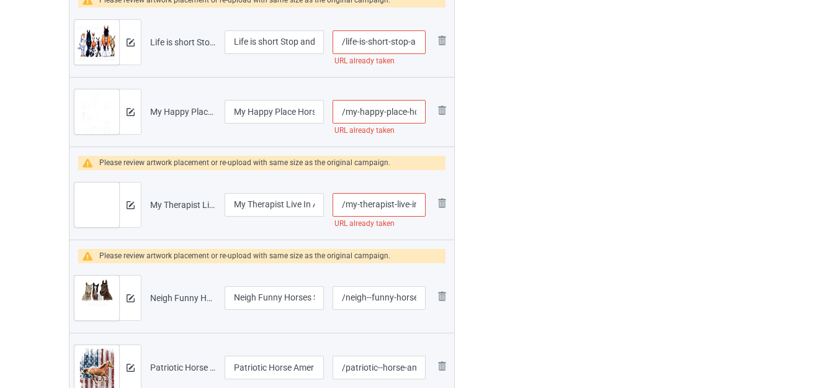
click at [395, 205] on input "/my-therapist-live-in-a-barn" at bounding box center [379, 205] width 93 height 24
type input "/my-therapist--live-in-a-barn"
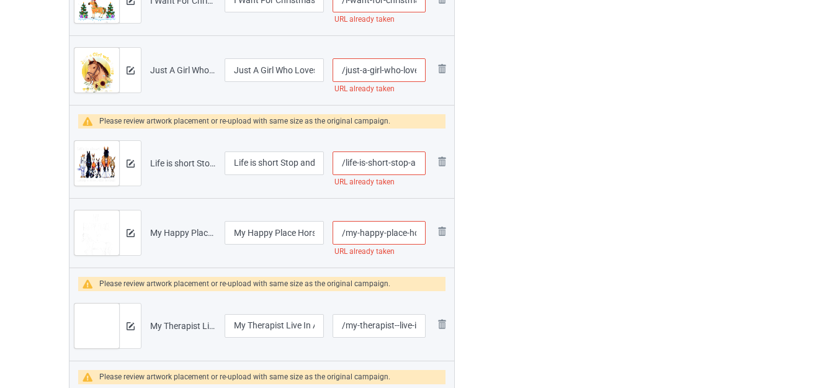
scroll to position [1605, 0]
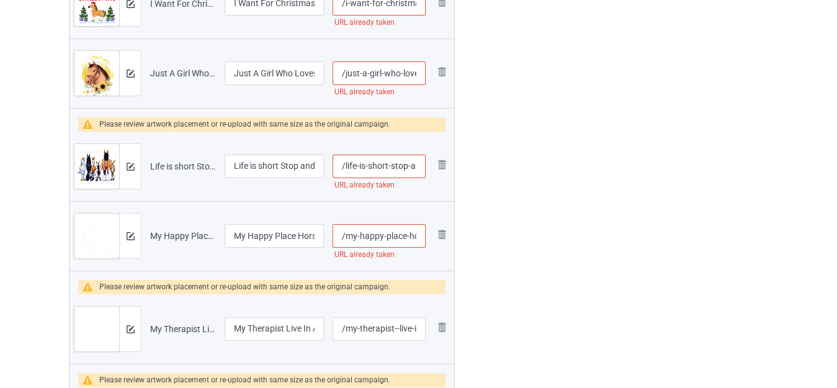
click at [383, 234] on input "/my-happy-place-horse-lover" at bounding box center [379, 236] width 93 height 24
type input "/my-happy--place-horse-lover"
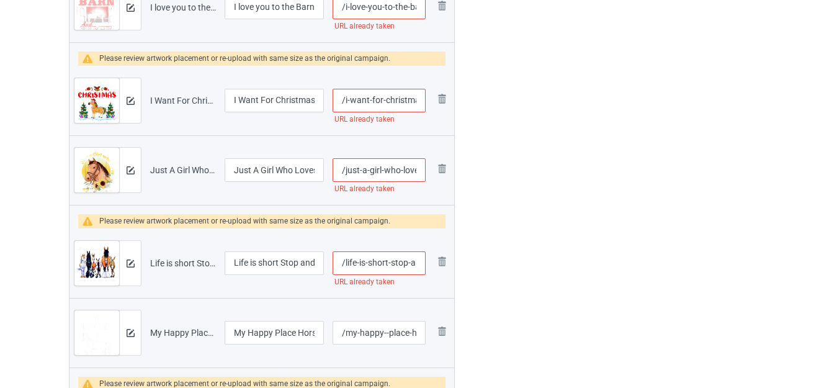
scroll to position [1481, 0]
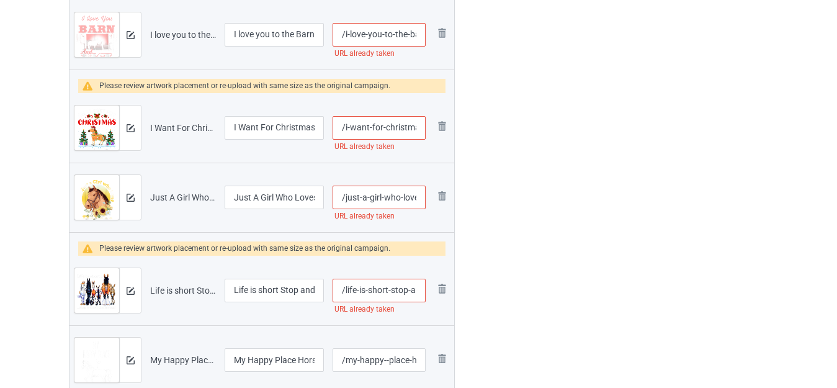
click at [390, 287] on input "/life-is-short-stop-and-smell-the-horses" at bounding box center [379, 291] width 93 height 24
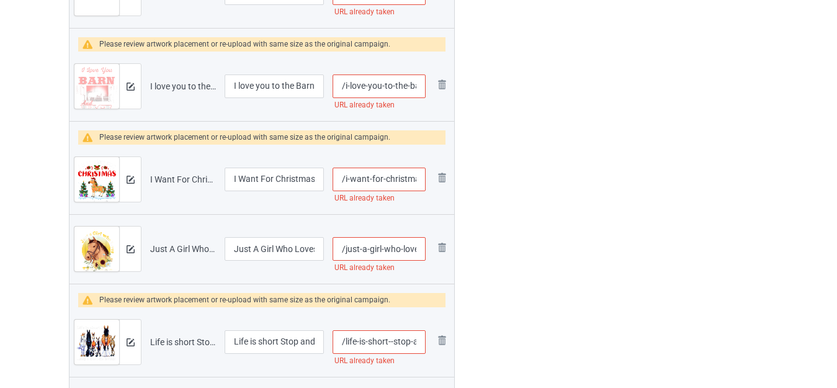
scroll to position [1357, 0]
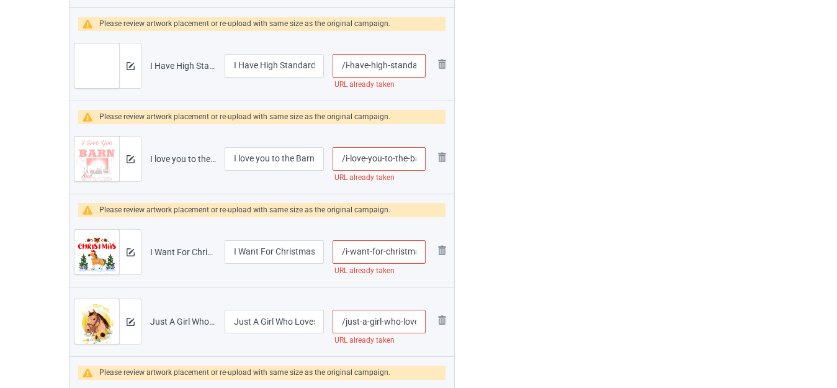
type input "/life-is-short--stop-and-smell-the-horses"
click at [399, 319] on input "/just-a-girl-who-loves-horses" at bounding box center [379, 322] width 93 height 24
type input "/just-a-girl-who--loves-horses"
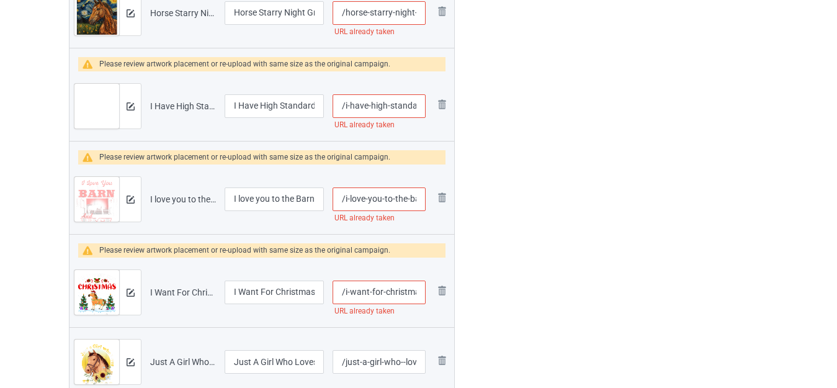
scroll to position [1295, 0]
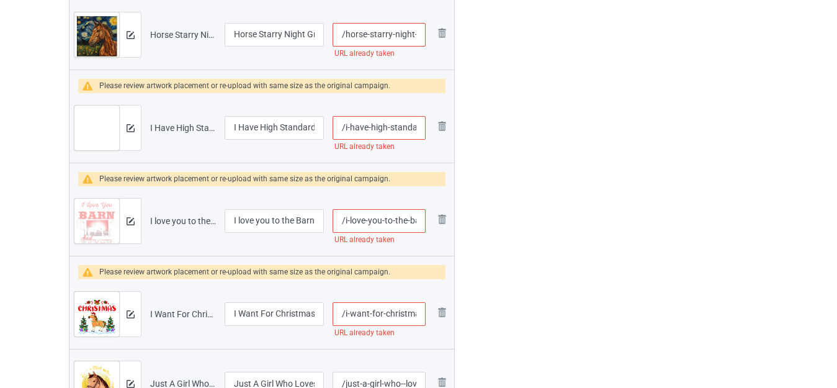
click at [383, 315] on input "/i-want-for-christmas-is-a-horse" at bounding box center [379, 314] width 93 height 24
type input "/i-want-for--christmas-is-a-horse"
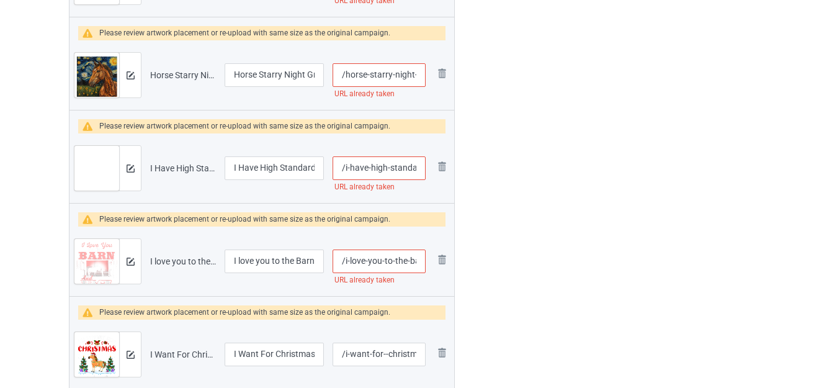
scroll to position [1233, 0]
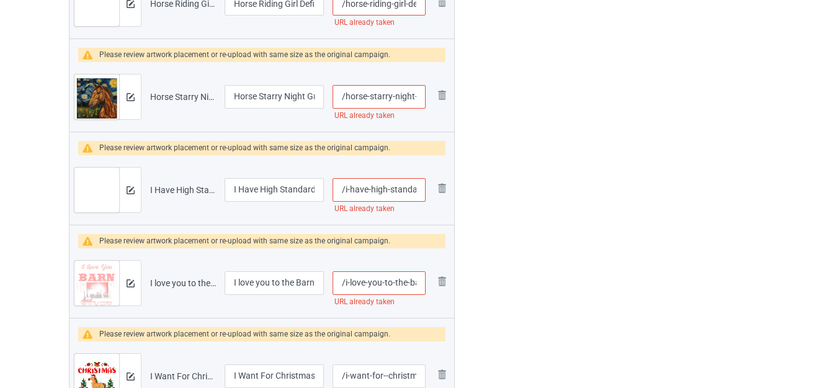
click at [392, 283] on input "/i-love-you-to-the-barn-and-back" at bounding box center [379, 283] width 93 height 24
type input "/i-love-you-to--the-barn-and-back"
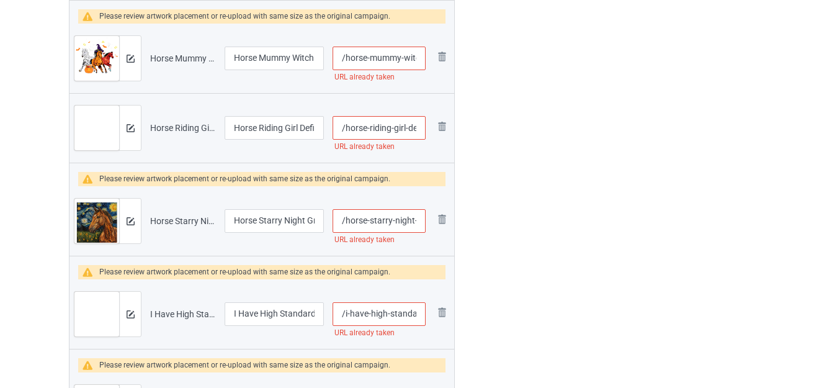
click at [387, 313] on input "/i-have-high-standards-horse" at bounding box center [379, 314] width 93 height 24
type input "/i-have-high--standards-horse"
click at [395, 218] on input "/horse-starry-night-graphic" at bounding box center [379, 221] width 93 height 24
type input "/horse-starry--night-graphic"
click at [548, 243] on div at bounding box center [507, 53] width 89 height 2150
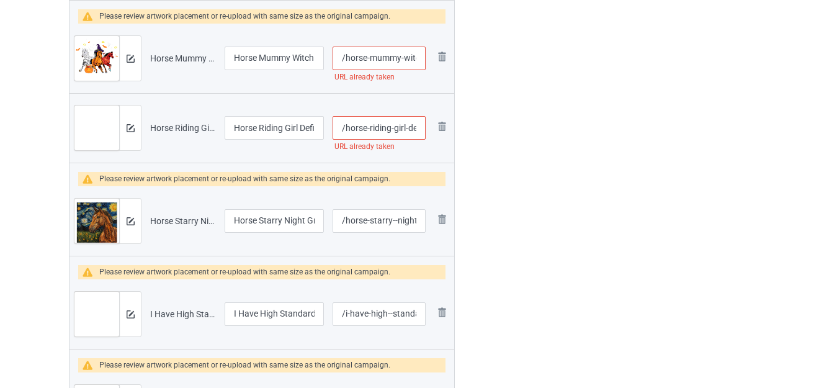
scroll to position [1047, 0]
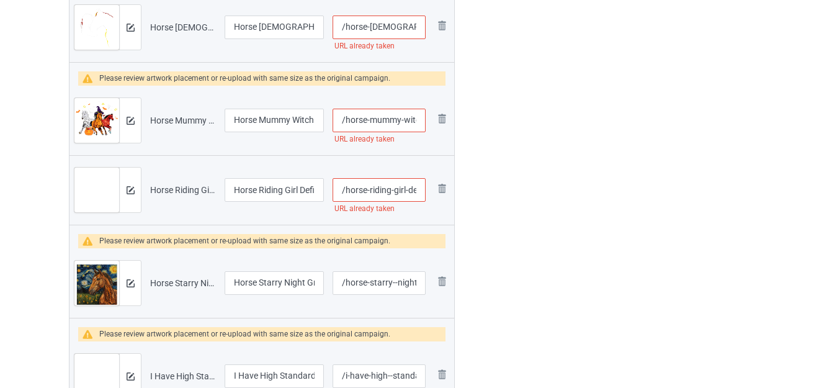
click at [391, 186] on input "/horse-riding-girl-definition" at bounding box center [379, 190] width 93 height 24
type input "/horse-riding--girl-definition"
click at [532, 218] on div at bounding box center [507, 115] width 89 height 2150
click at [400, 121] on input "/horse-mummy-witch-[DATE]" at bounding box center [379, 121] width 93 height 24
type input "/horse-mummy--witch-[DATE]"
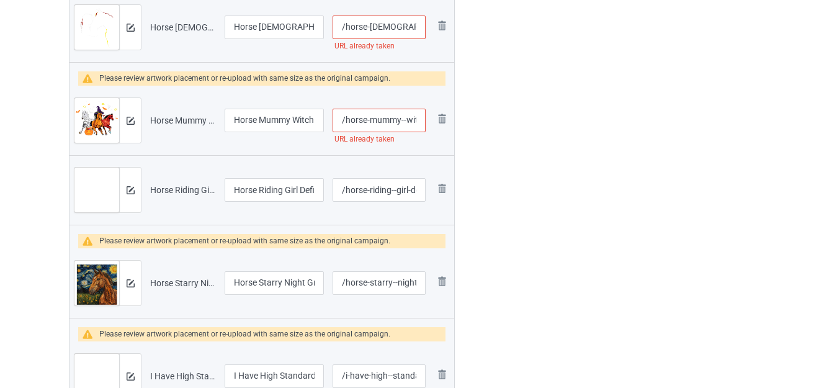
click at [542, 194] on div at bounding box center [507, 115] width 89 height 2150
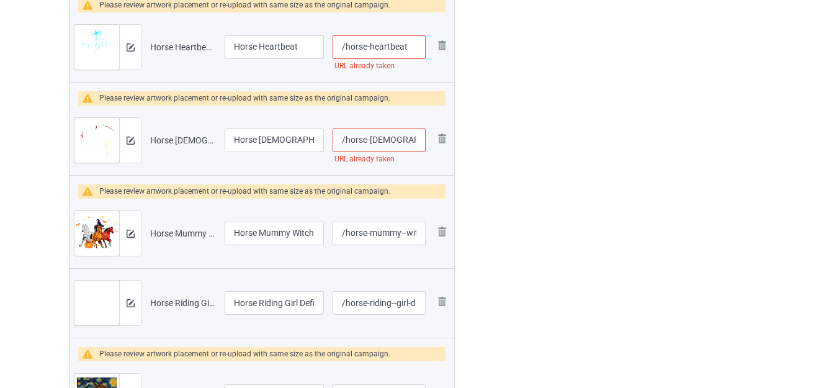
scroll to position [923, 0]
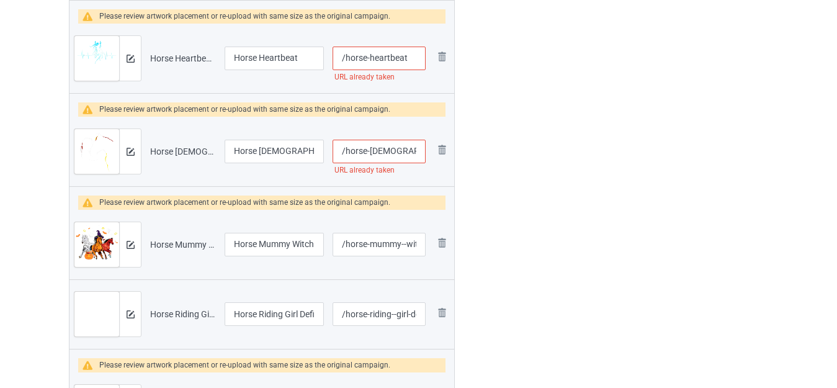
click at [413, 143] on input "/horse-[DEMOGRAPHIC_DATA]-love" at bounding box center [379, 152] width 93 height 24
type input "/horse-[DEMOGRAPHIC_DATA]-love-"
click at [540, 200] on div at bounding box center [507, 239] width 89 height 2150
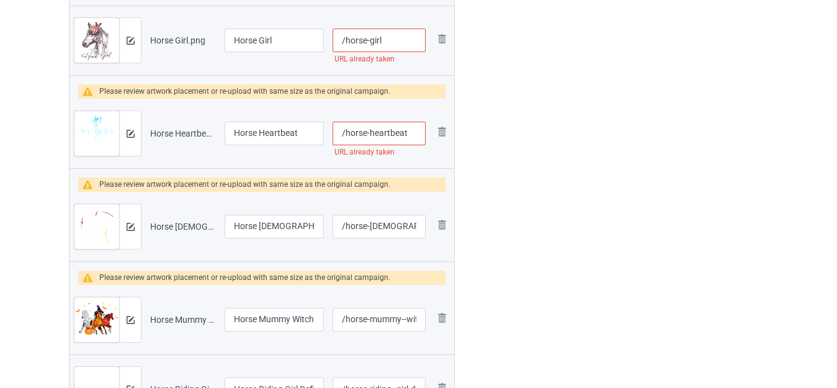
scroll to position [799, 0]
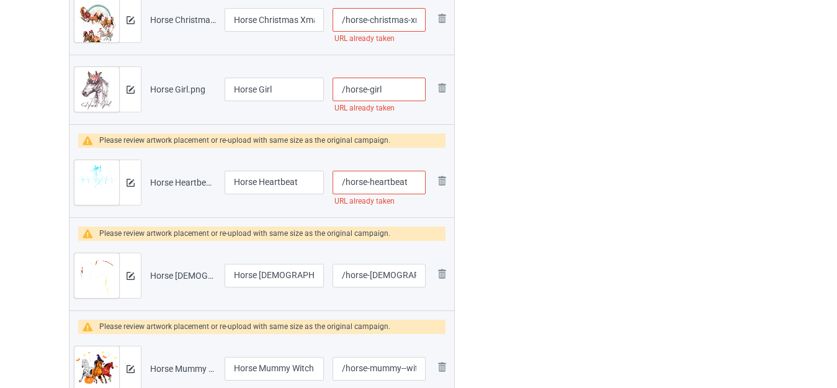
click at [412, 177] on input "/horse-heartbeat" at bounding box center [379, 183] width 93 height 24
type input "/horse-heartbeat-"
click at [568, 207] on div "Edit artwork You can adjust your artwork position, and upload files for double-…" at bounding box center [665, 363] width 224 height 2150
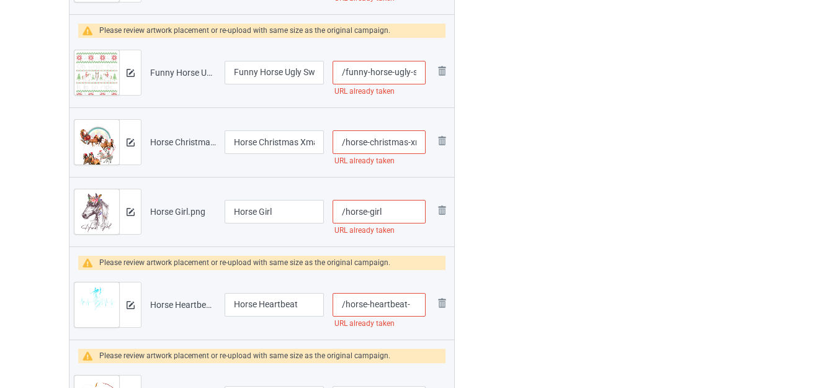
scroll to position [674, 0]
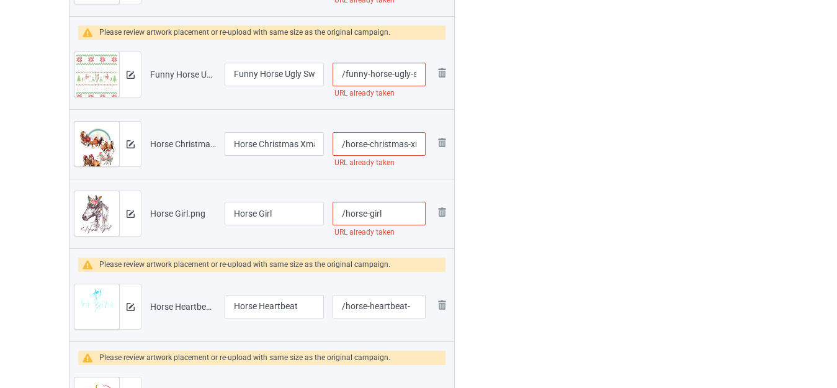
click at [398, 212] on input "/horse-girl" at bounding box center [379, 214] width 93 height 24
type input "/horse-girl-"
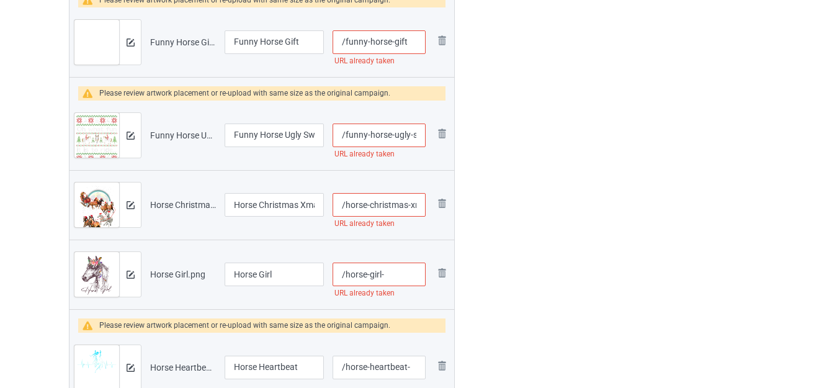
scroll to position [550, 0]
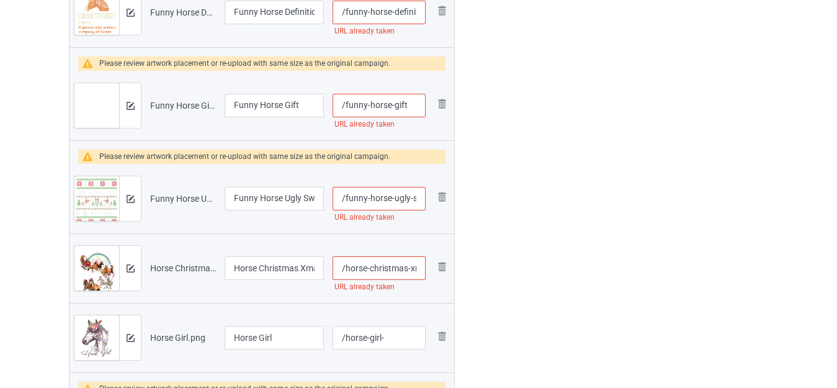
click at [408, 266] on input "/horse-christmas-xmas-tree" at bounding box center [379, 268] width 93 height 24
type input "/horse-christmas--xmas-tree"
click at [411, 199] on input "/funny-horse-ugly-sweater" at bounding box center [379, 199] width 93 height 24
type input "/funny-horse-ugly--sweater"
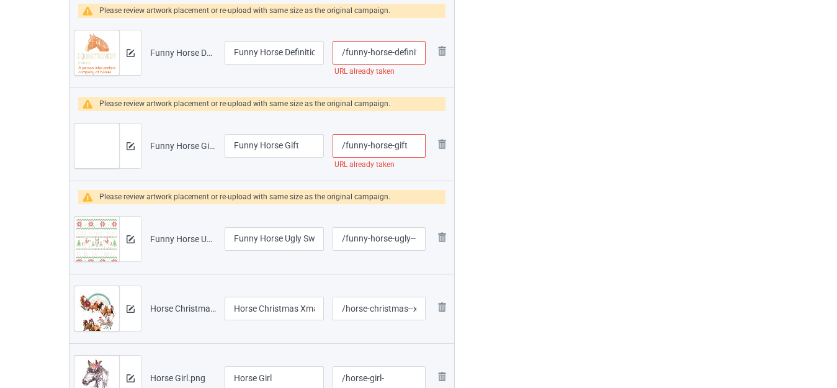
scroll to position [488, 0]
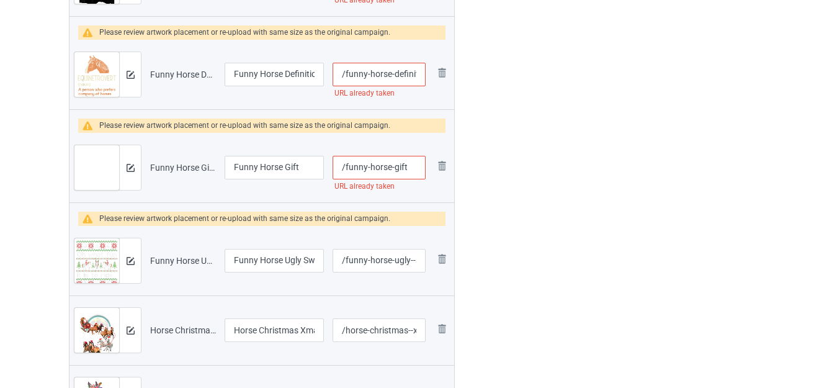
click at [408, 170] on input "/funny-horse-gift" at bounding box center [379, 168] width 93 height 24
type input "/funny-horse-gift-"
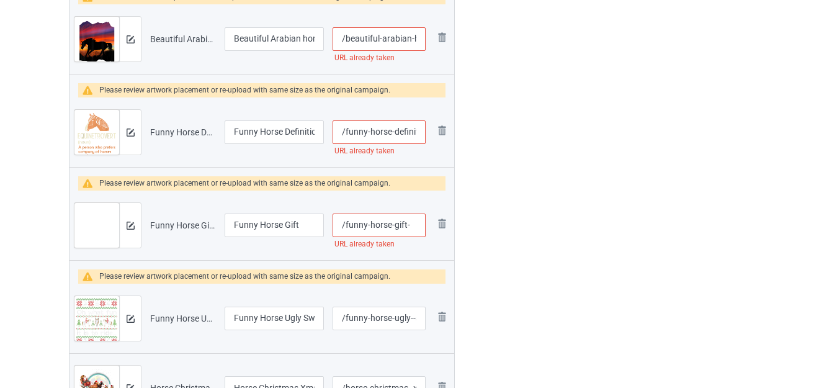
scroll to position [364, 0]
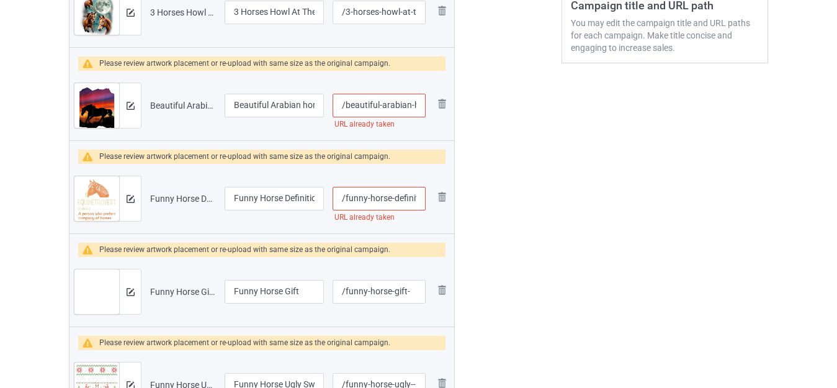
click at [392, 197] on input "/funny-horse-definition" at bounding box center [379, 199] width 93 height 24
type input "/funny-horse--definition"
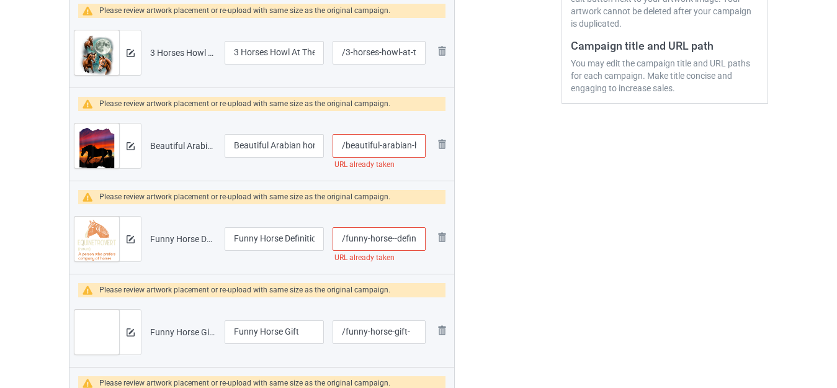
scroll to position [302, 0]
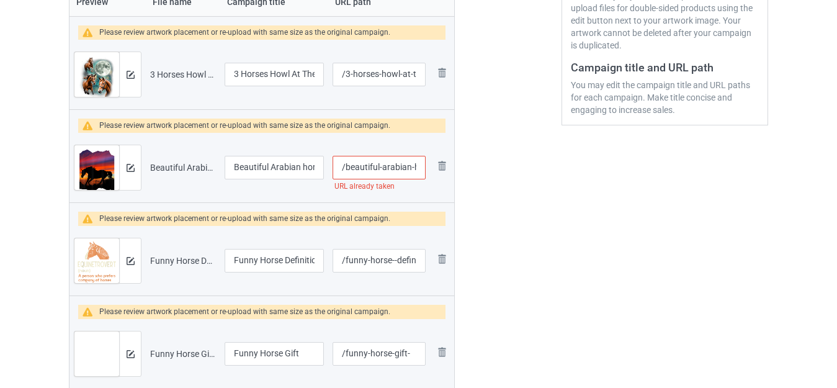
click at [410, 168] on input "/beautiful-arabian-horse-sunset-silhouette" at bounding box center [379, 168] width 93 height 24
type input "/beautiful-arabian--horse-sunset-silhouette"
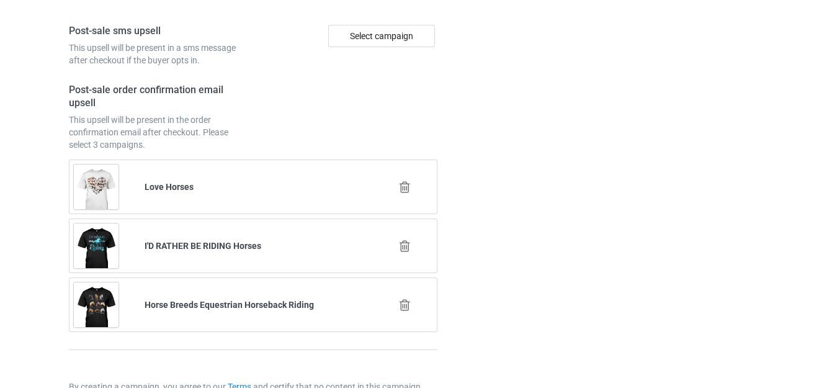
scroll to position [3667, 0]
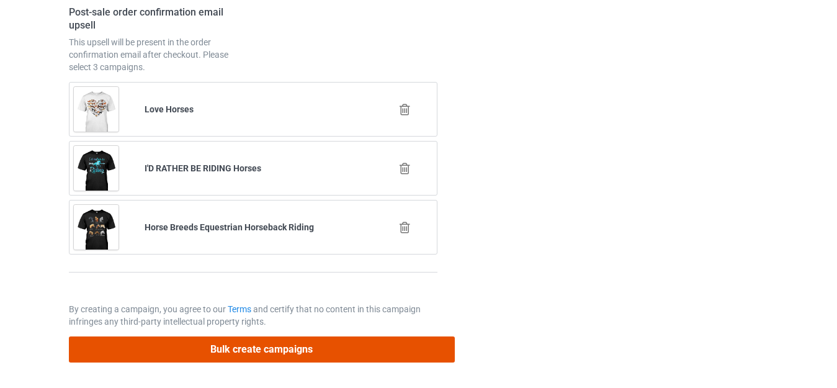
click at [323, 343] on button "Bulk create campaigns" at bounding box center [262, 348] width 386 height 25
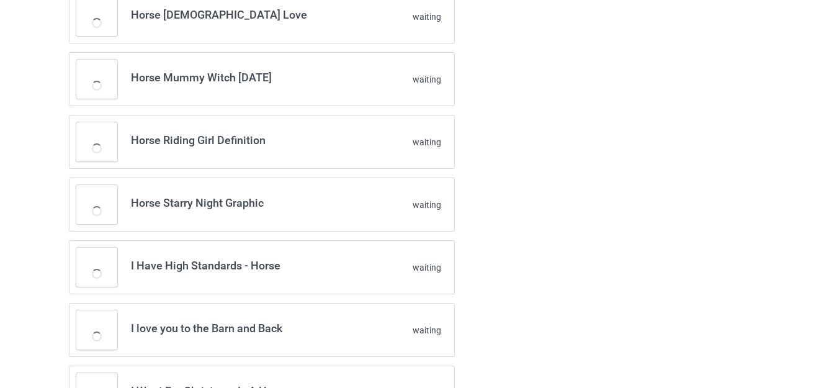
scroll to position [0, 0]
